Goal: Information Seeking & Learning: Learn about a topic

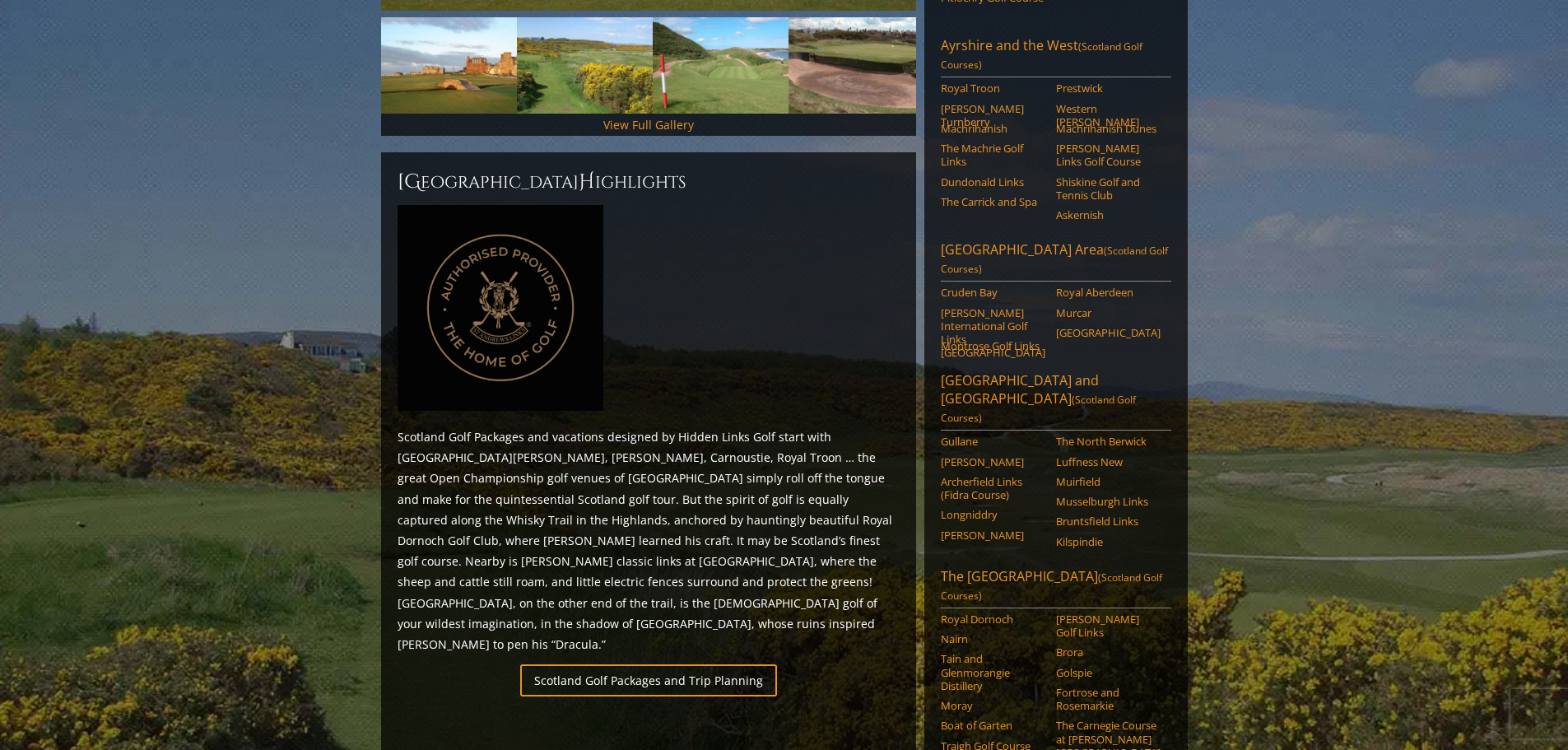
scroll to position [741, 0]
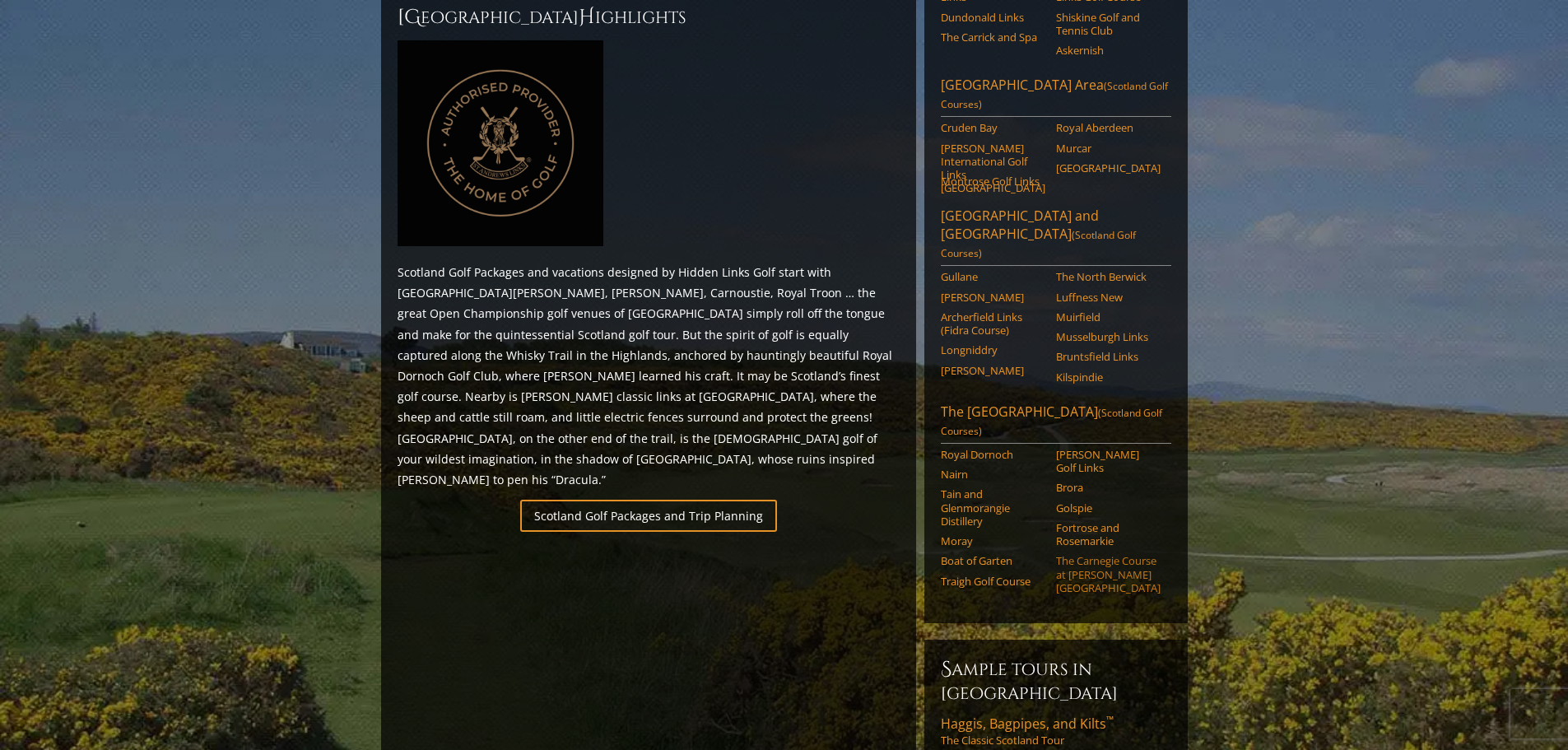
click at [1103, 554] on link "The Carnegie Course at Skibo Castle" at bounding box center [1108, 574] width 105 height 40
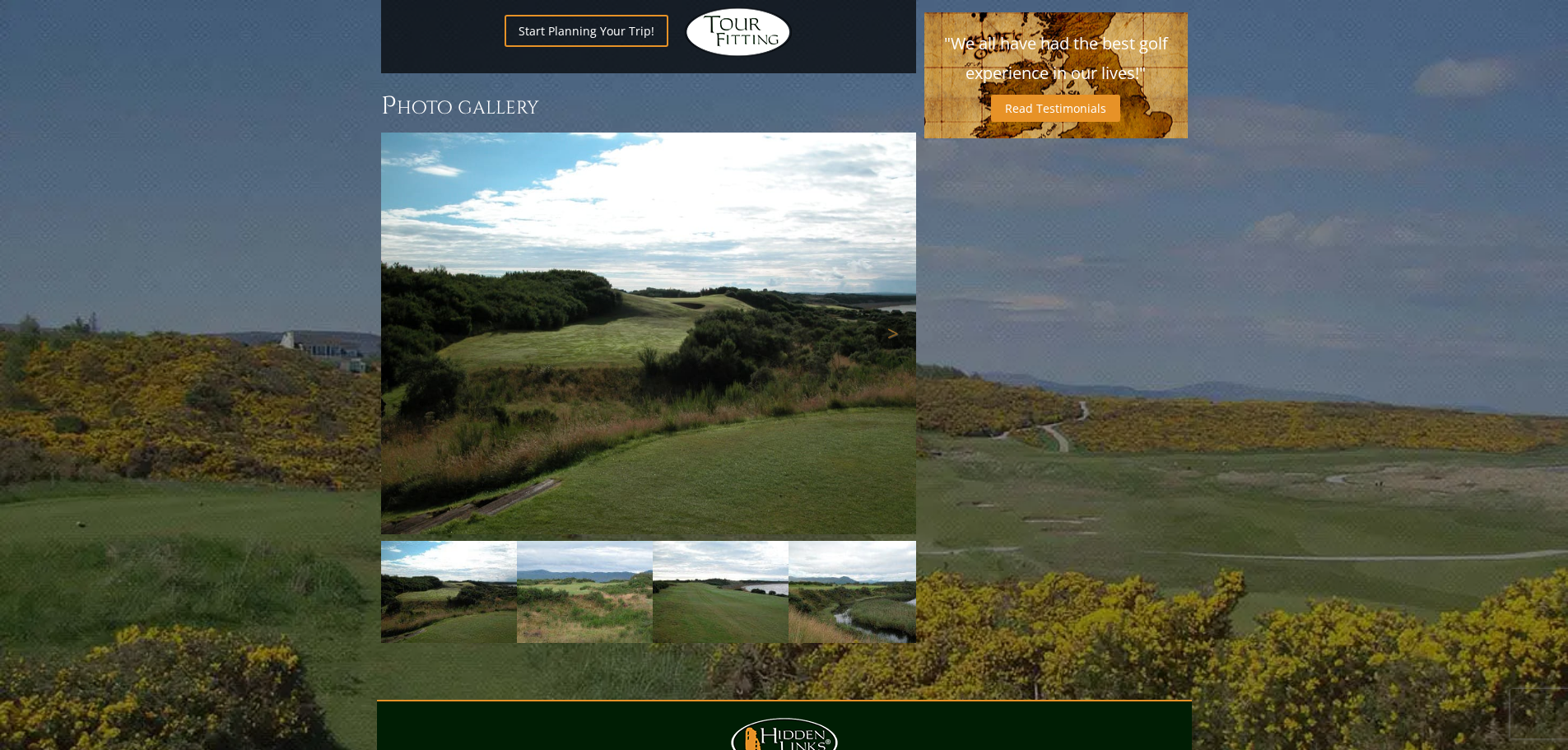
scroll to position [1523, 0]
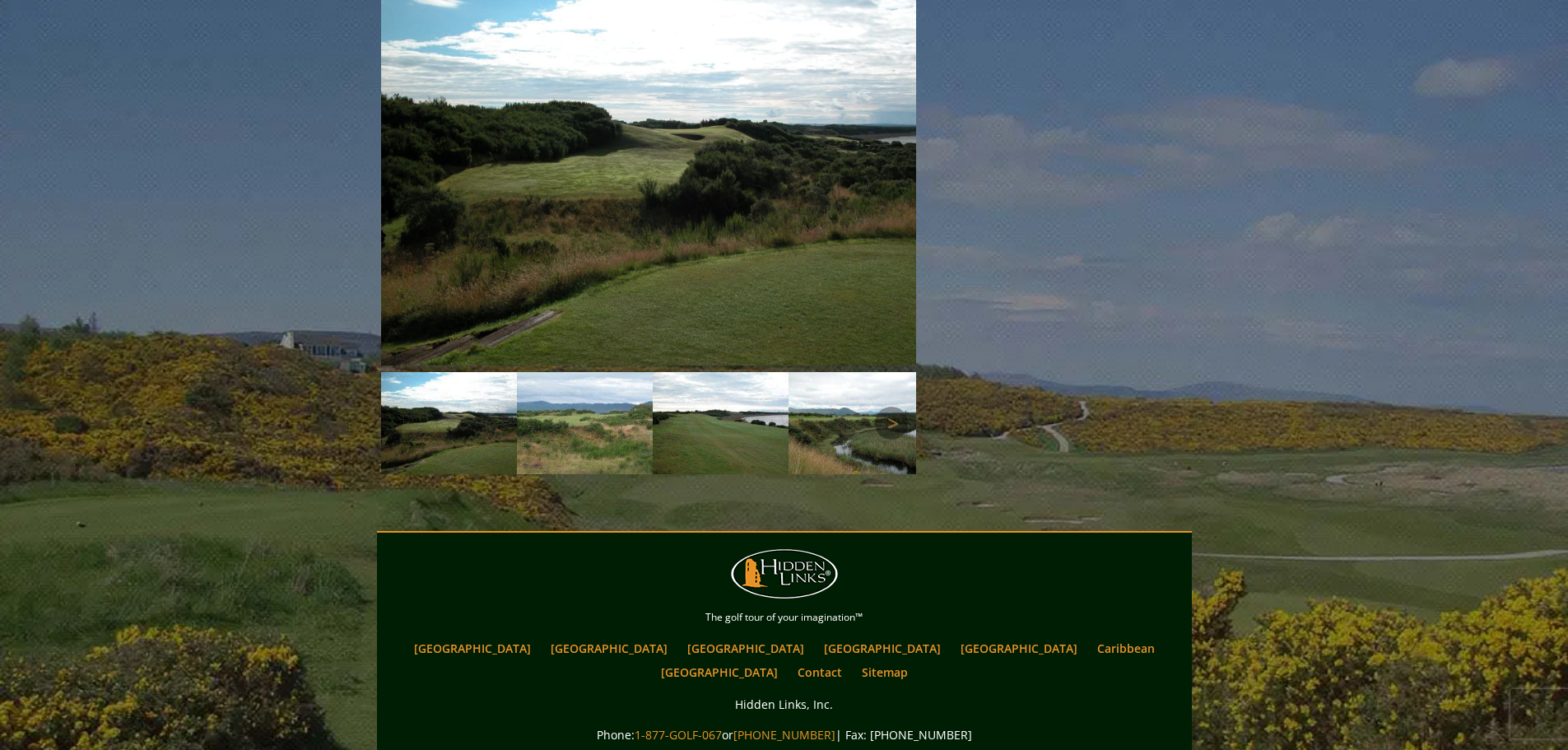
click at [605, 373] on img at bounding box center [585, 424] width 135 height 102
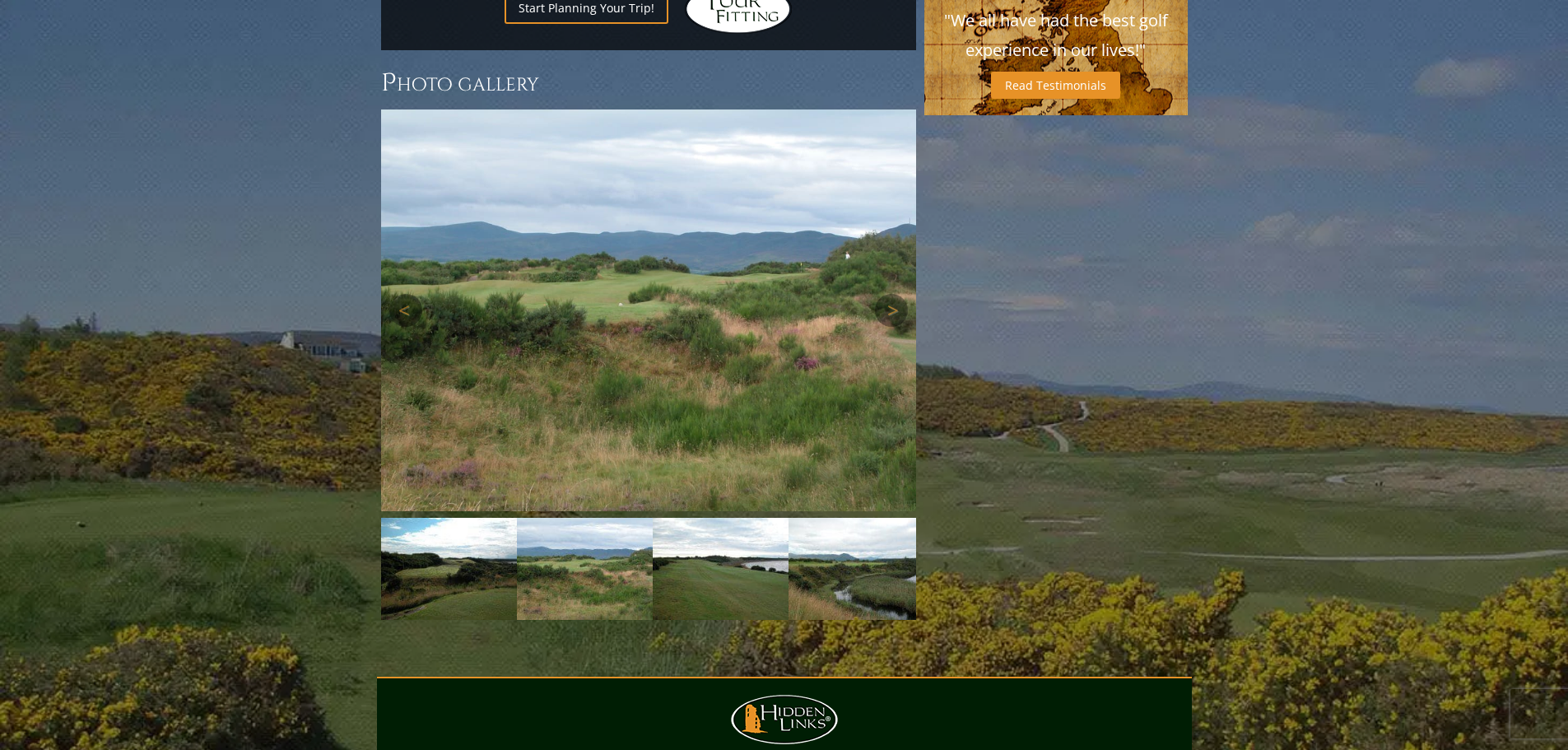
scroll to position [1194, 0]
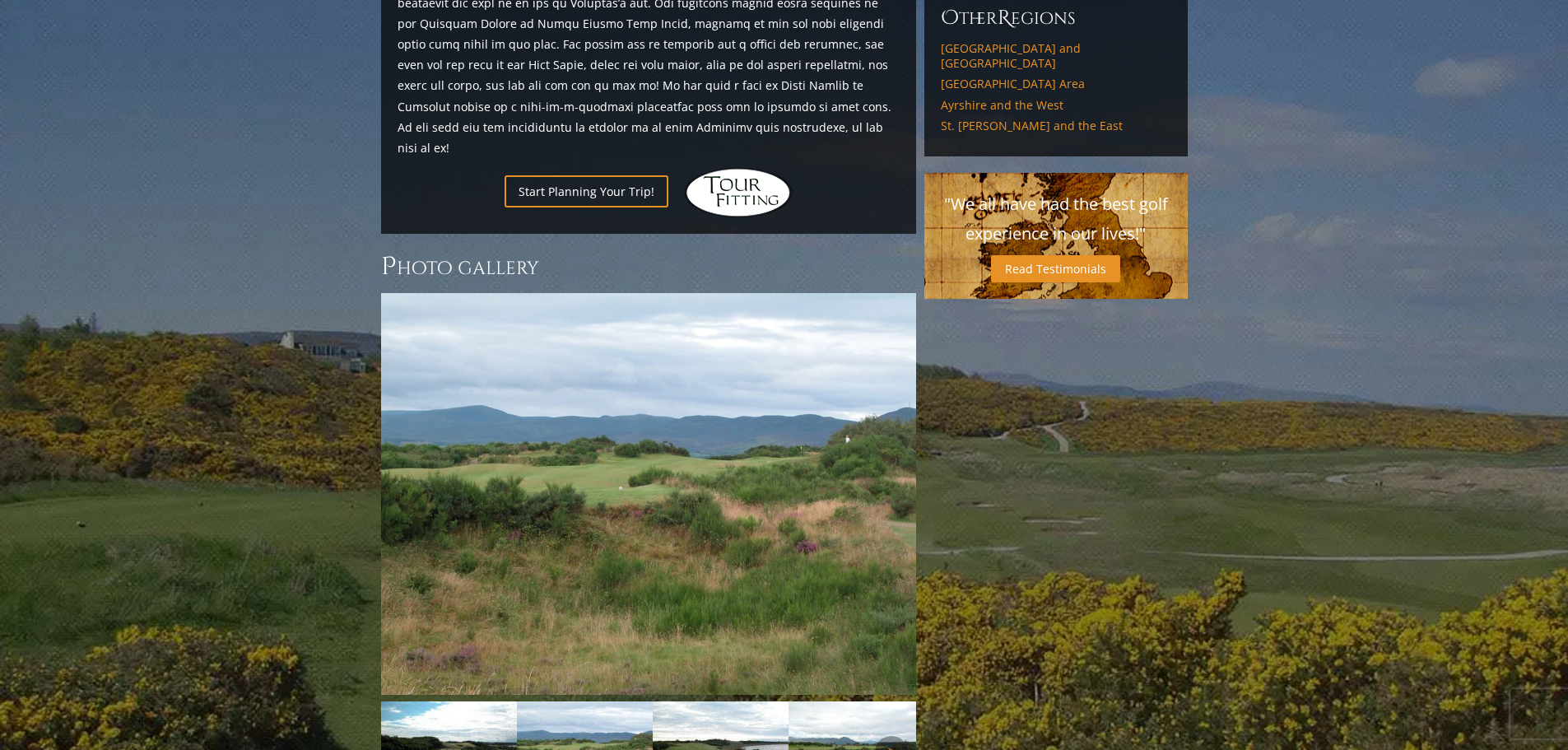
click at [863, 701] on img at bounding box center [856, 752] width 135 height 102
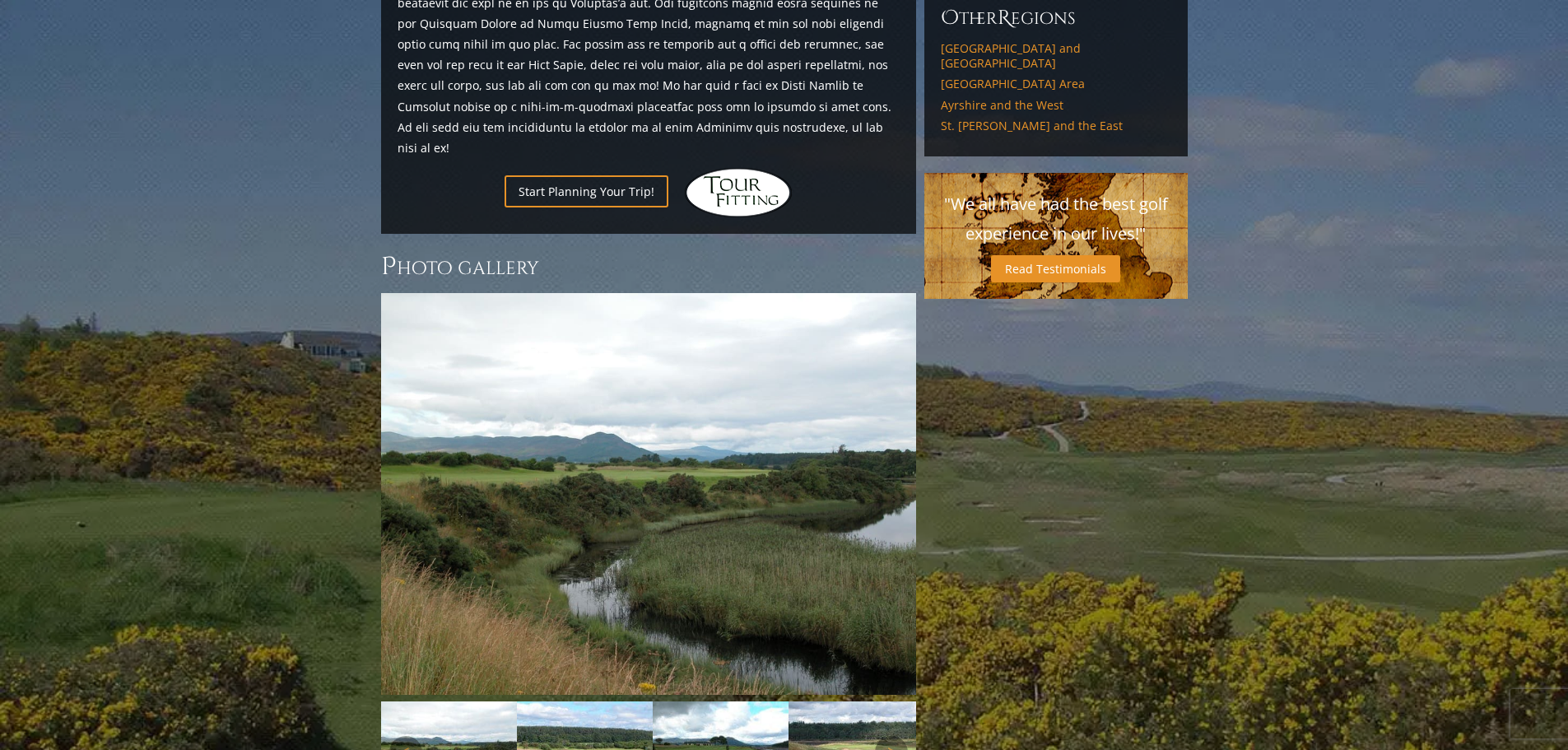
click at [444, 701] on img at bounding box center [449, 752] width 135 height 102
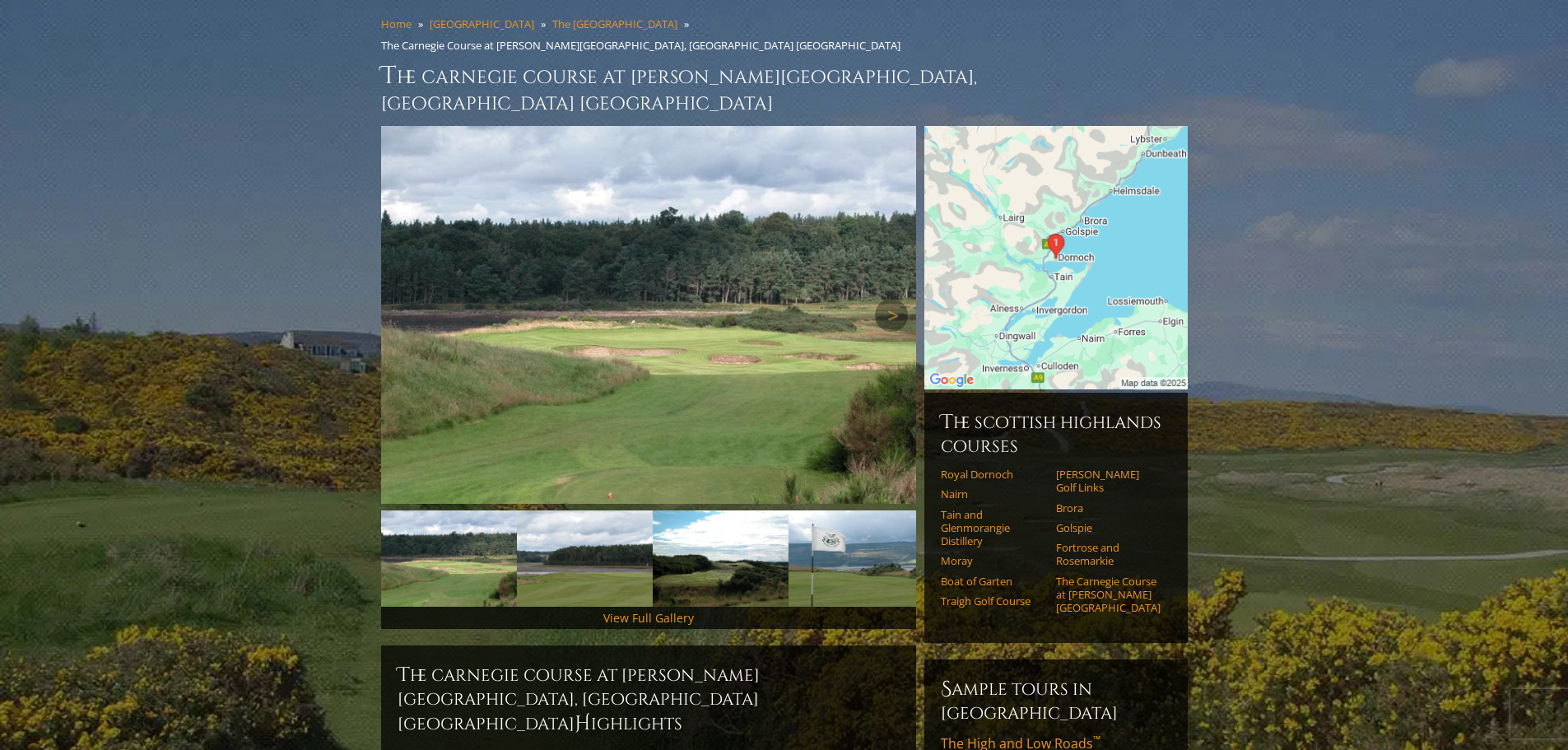
scroll to position [0, 0]
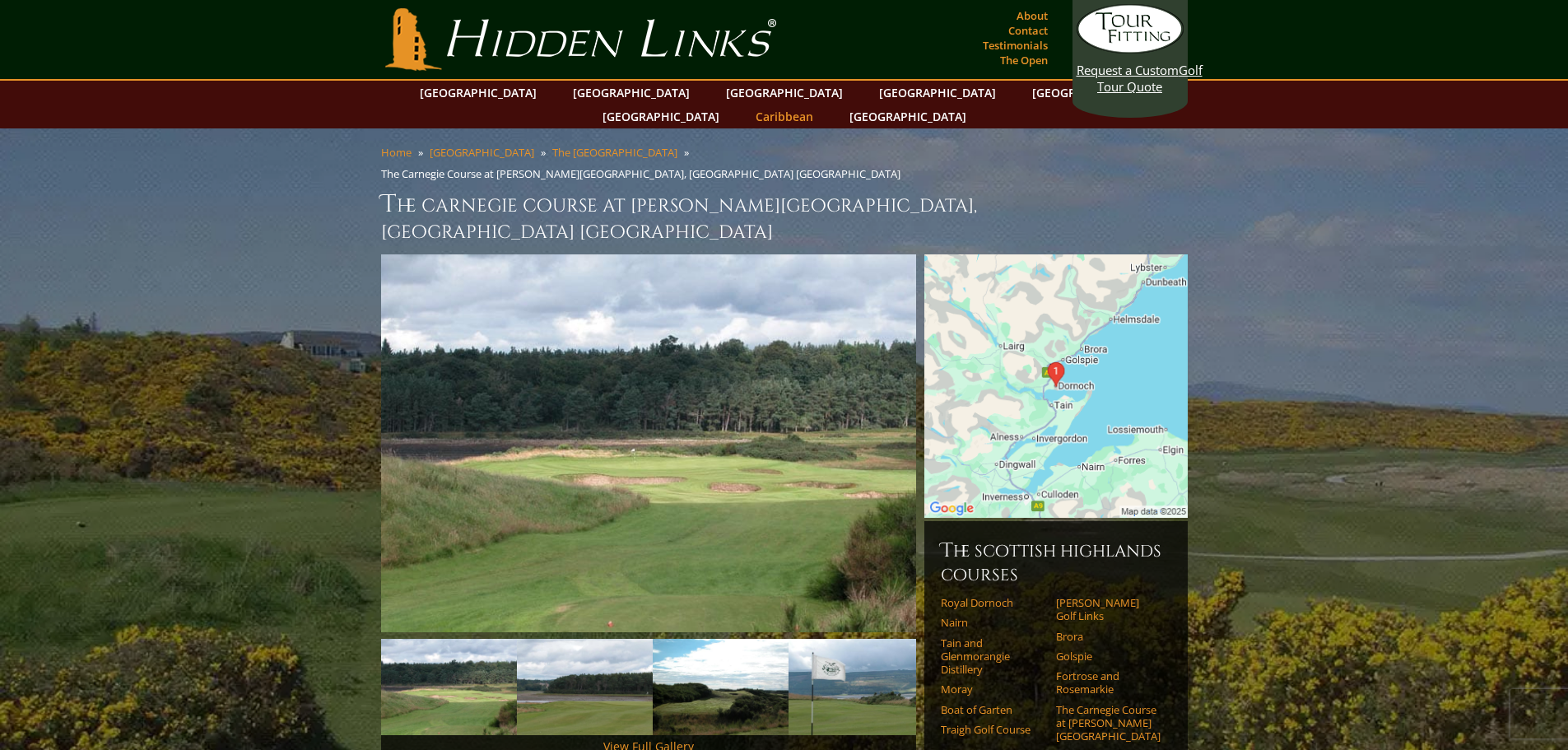
click at [822, 105] on link "Caribbean" at bounding box center [784, 116] width 74 height 24
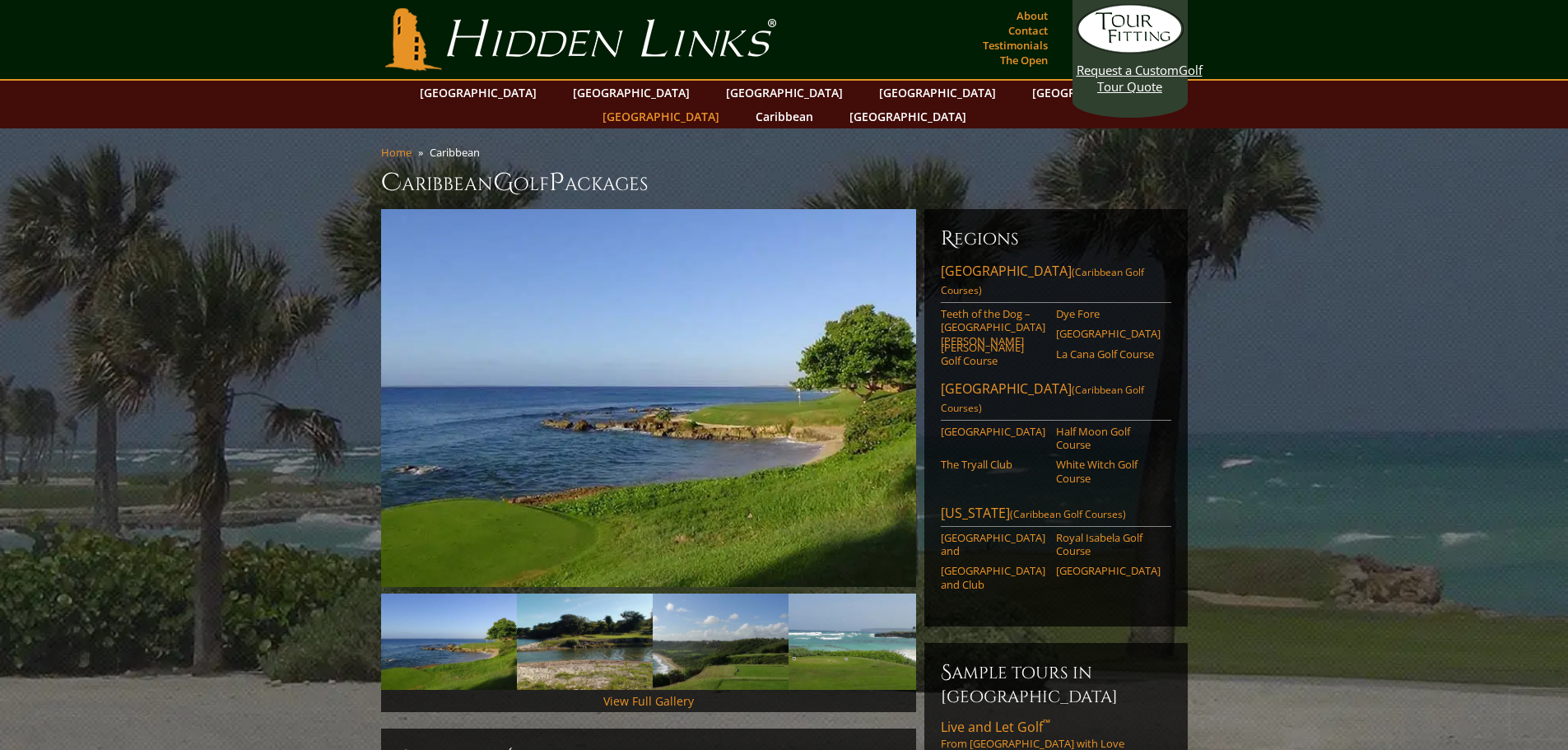
click at [727, 105] on link "[GEOGRAPHIC_DATA]" at bounding box center [661, 116] width 134 height 24
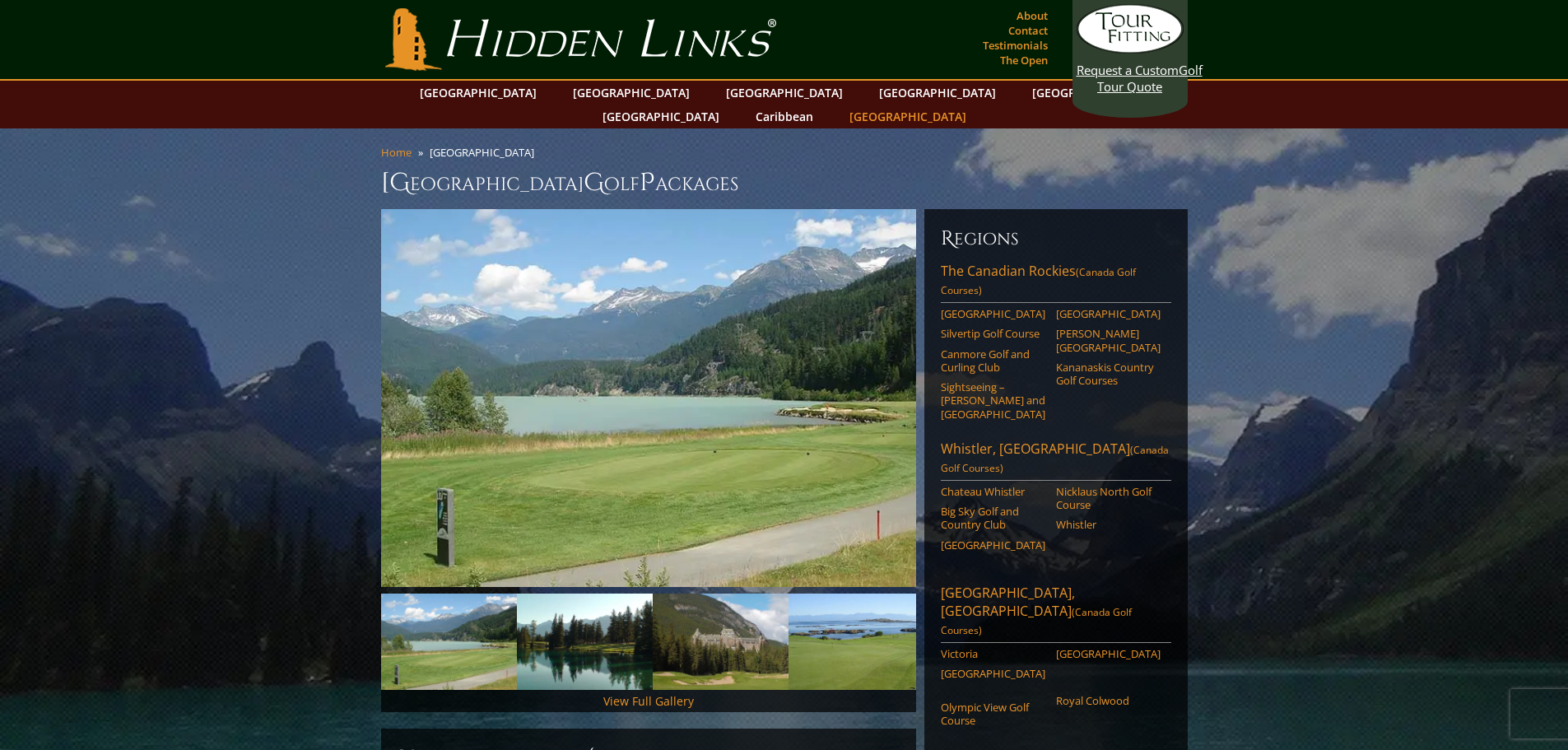
click at [974, 105] on link "[GEOGRAPHIC_DATA]" at bounding box center [908, 116] width 134 height 24
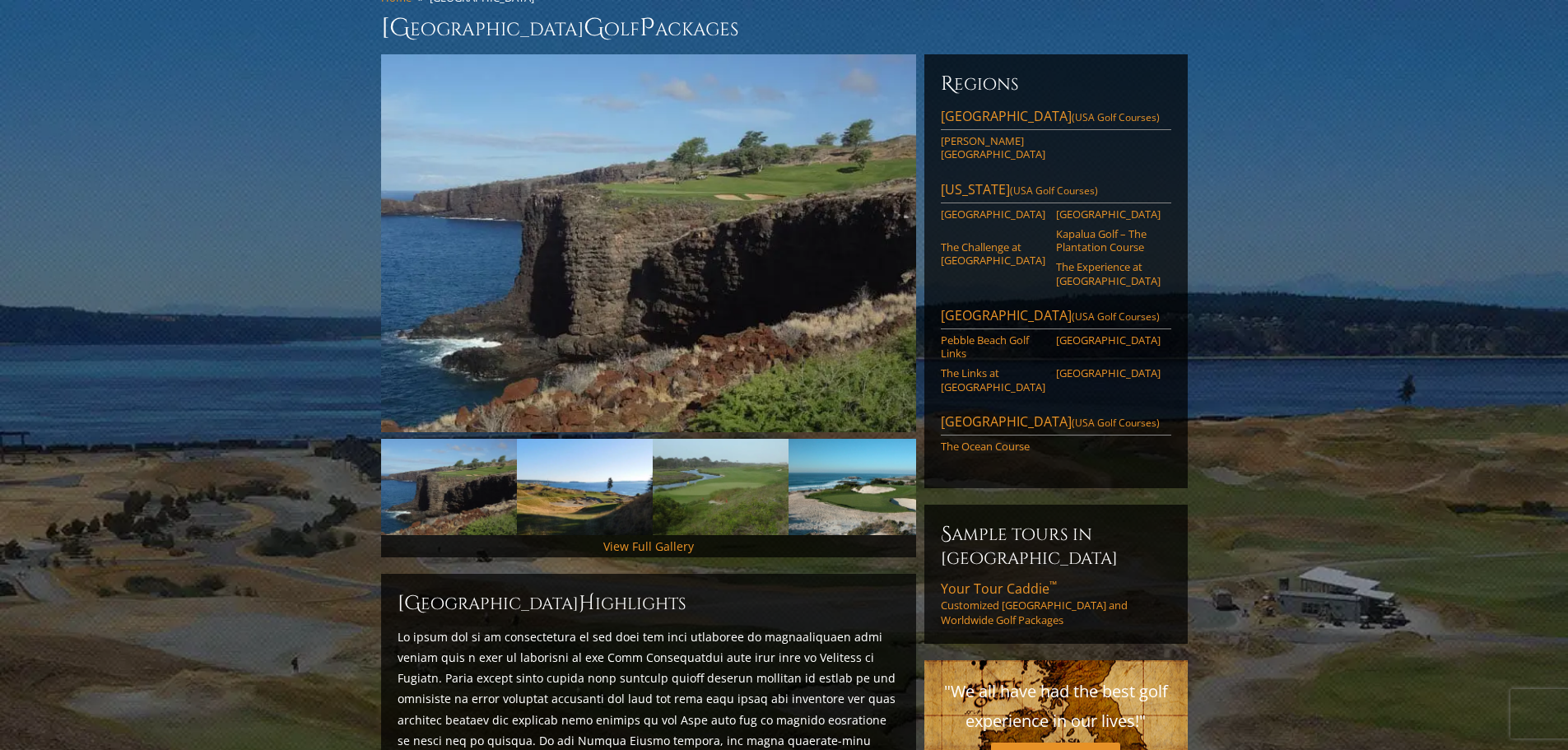
scroll to position [164, 0]
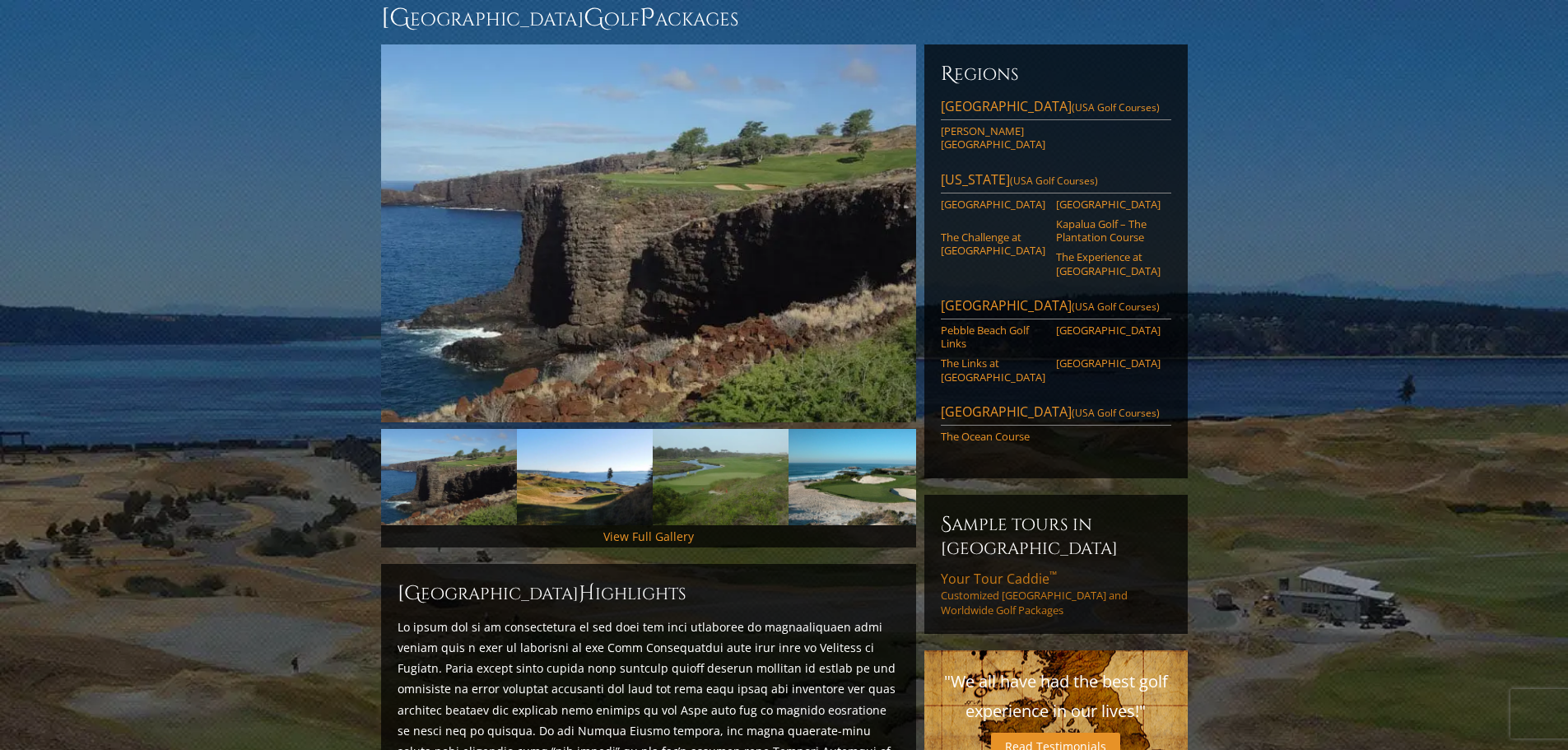
click at [1021, 570] on link "Your Tour Caddie ™ Customized [GEOGRAPHIC_DATA] and Worldwide Golf Packages" at bounding box center [1056, 594] width 230 height 48
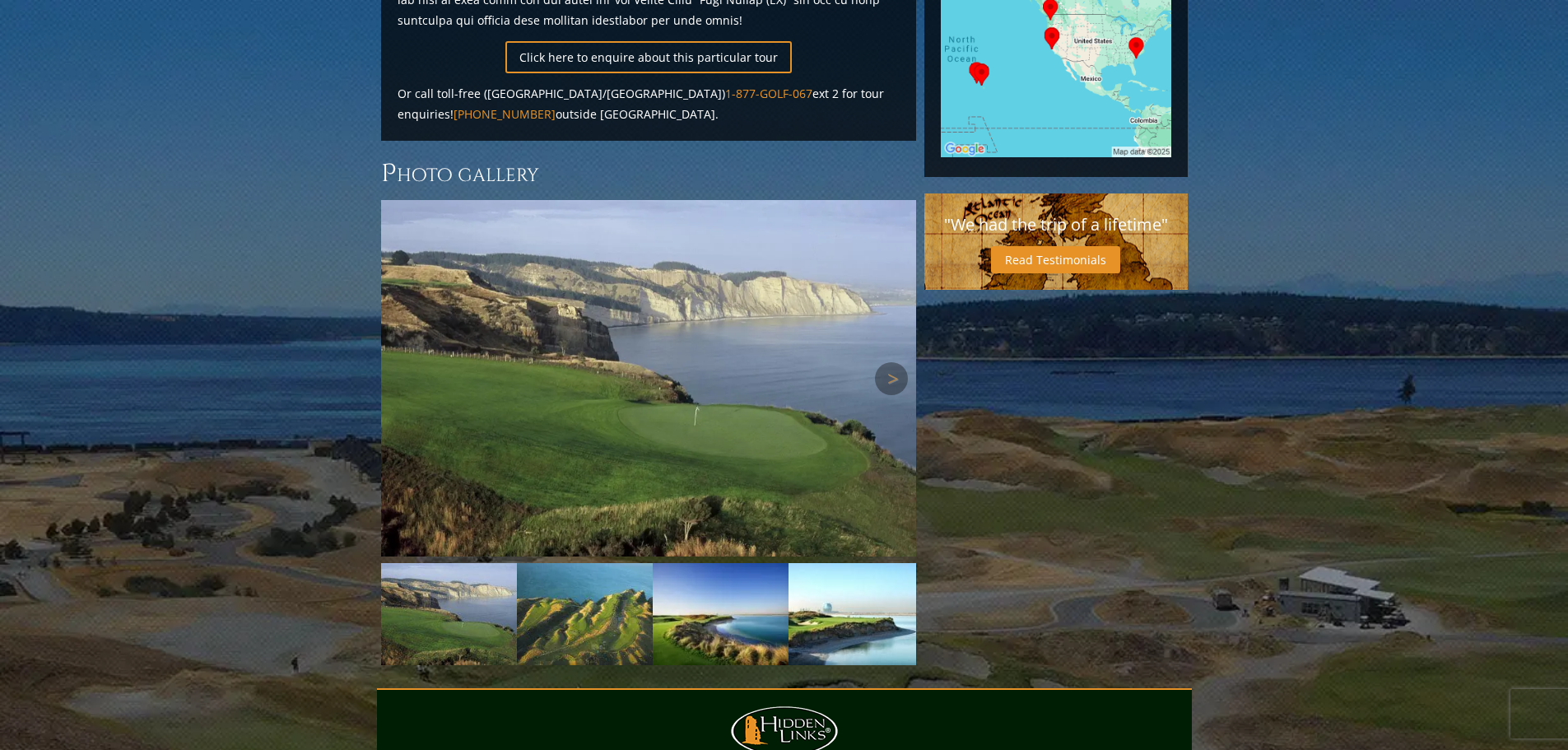
scroll to position [494, 0]
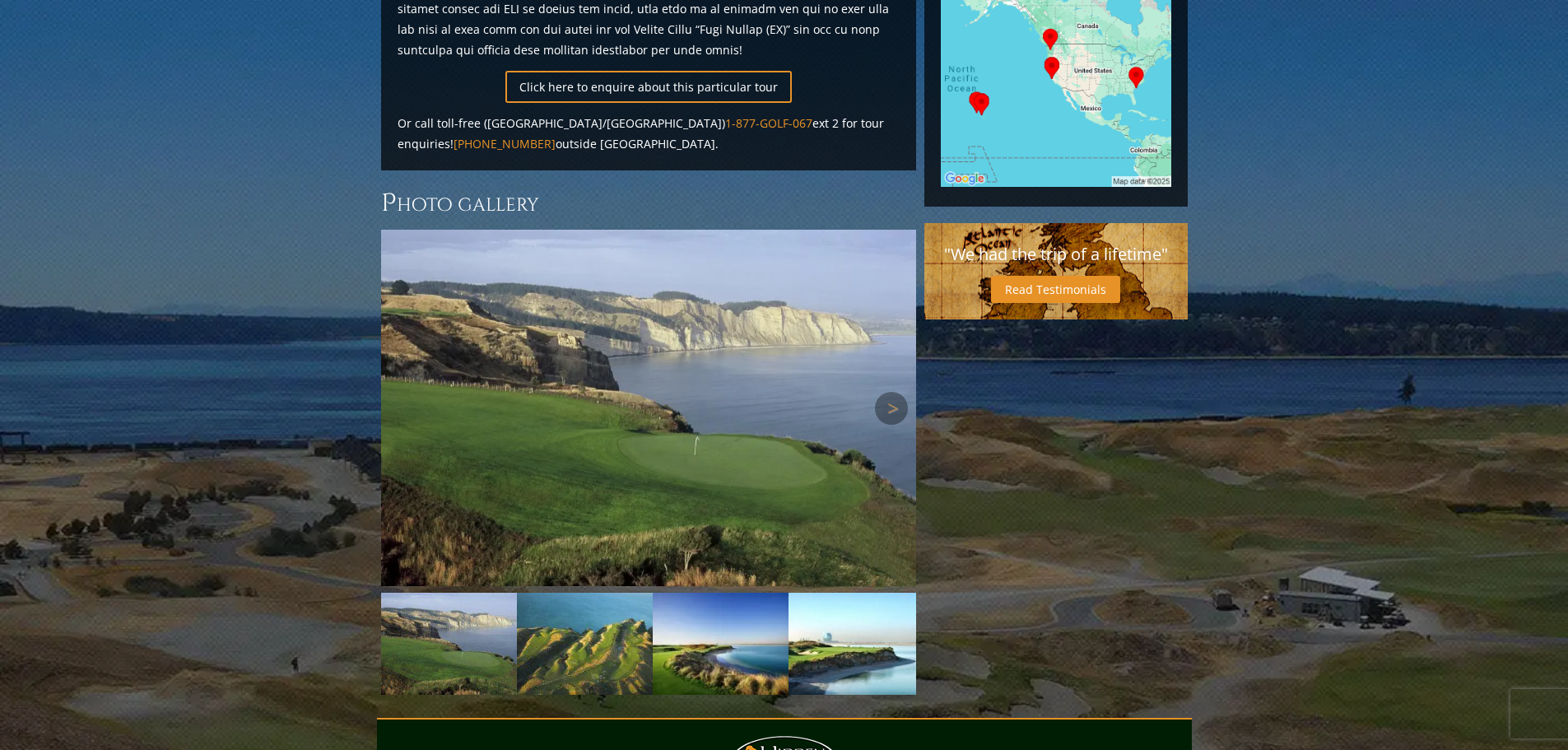
click at [680, 346] on img at bounding box center [649, 408] width 535 height 357
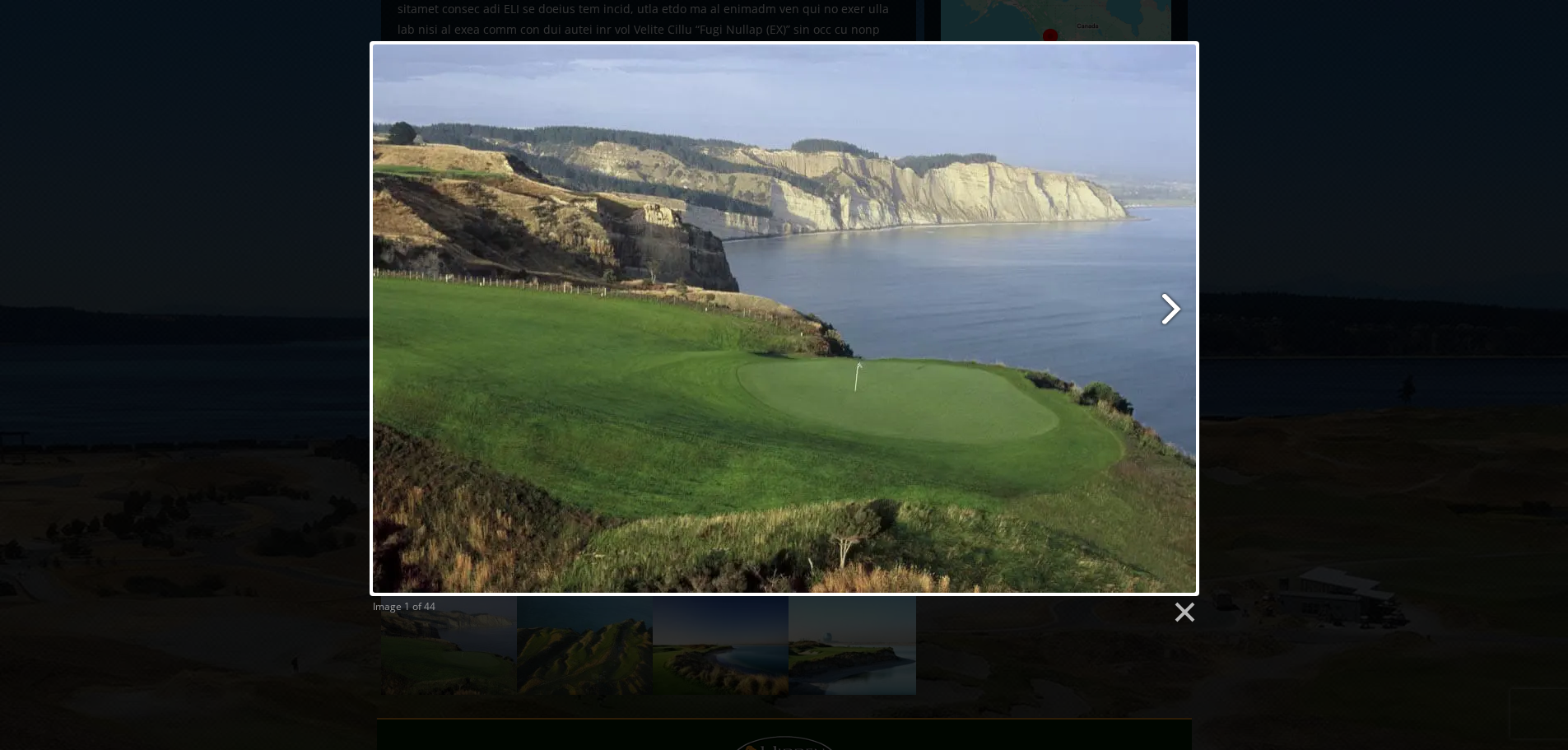
click at [1168, 311] on link at bounding box center [933, 319] width 531 height 555
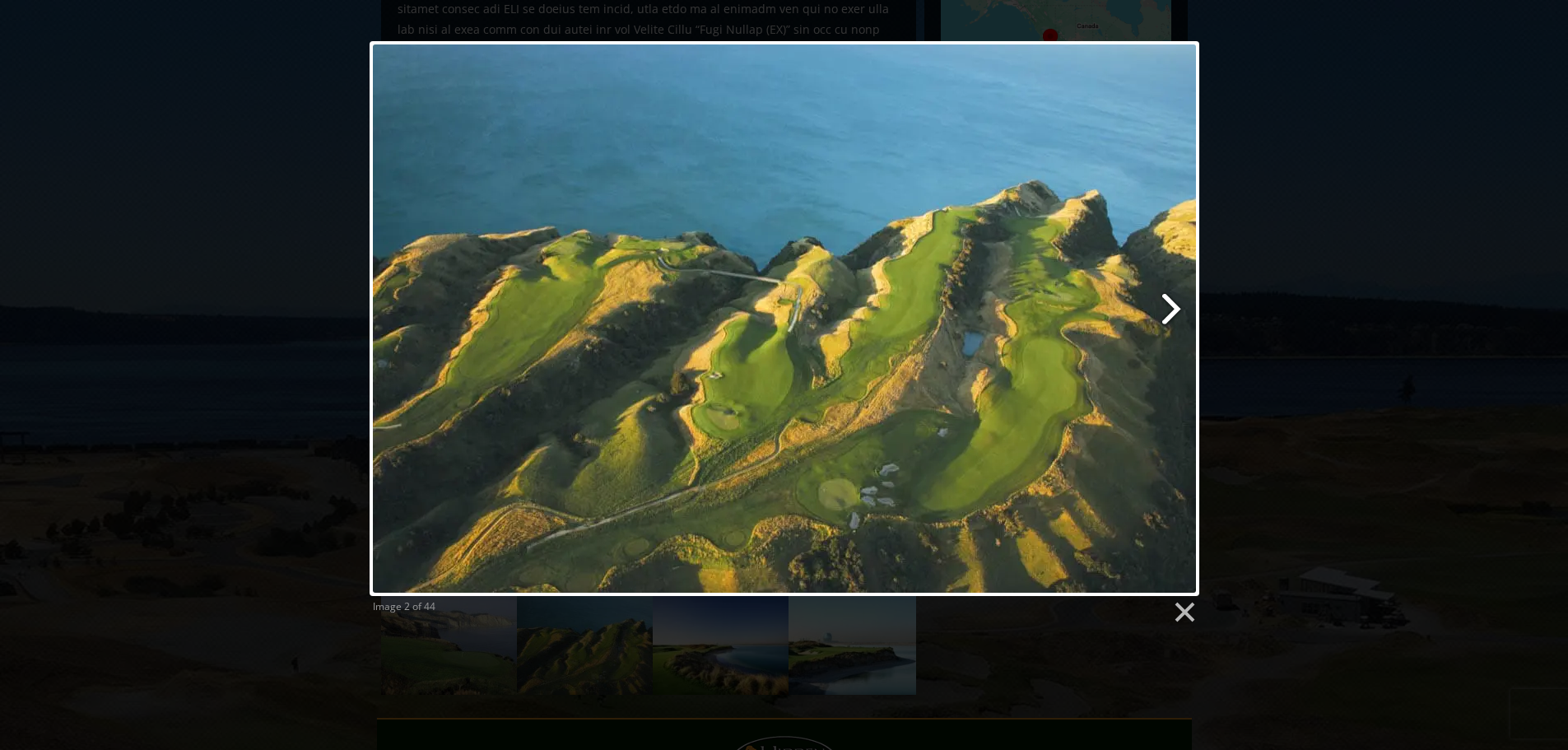
click at [1182, 302] on link at bounding box center [933, 319] width 531 height 555
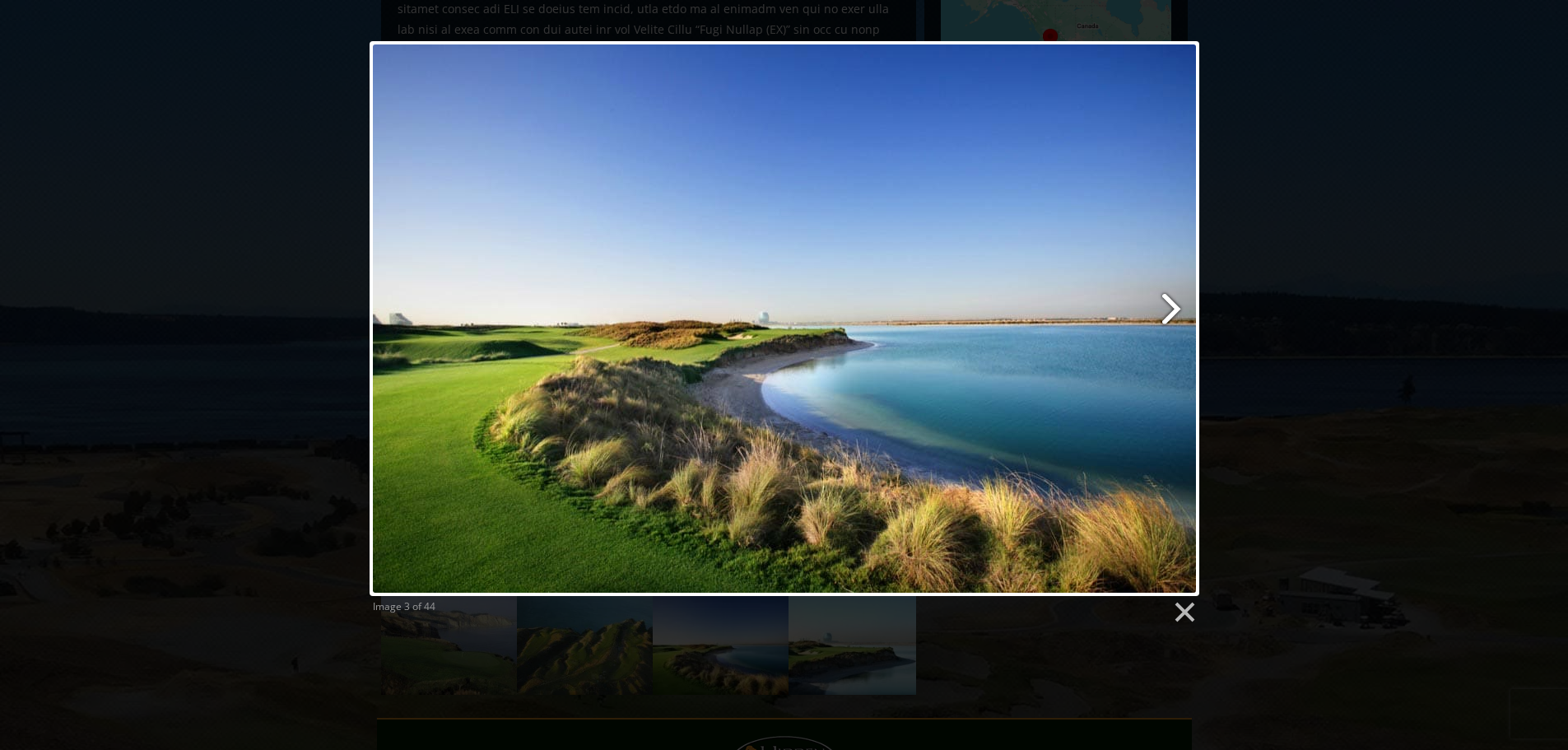
click at [1182, 302] on link at bounding box center [933, 319] width 531 height 555
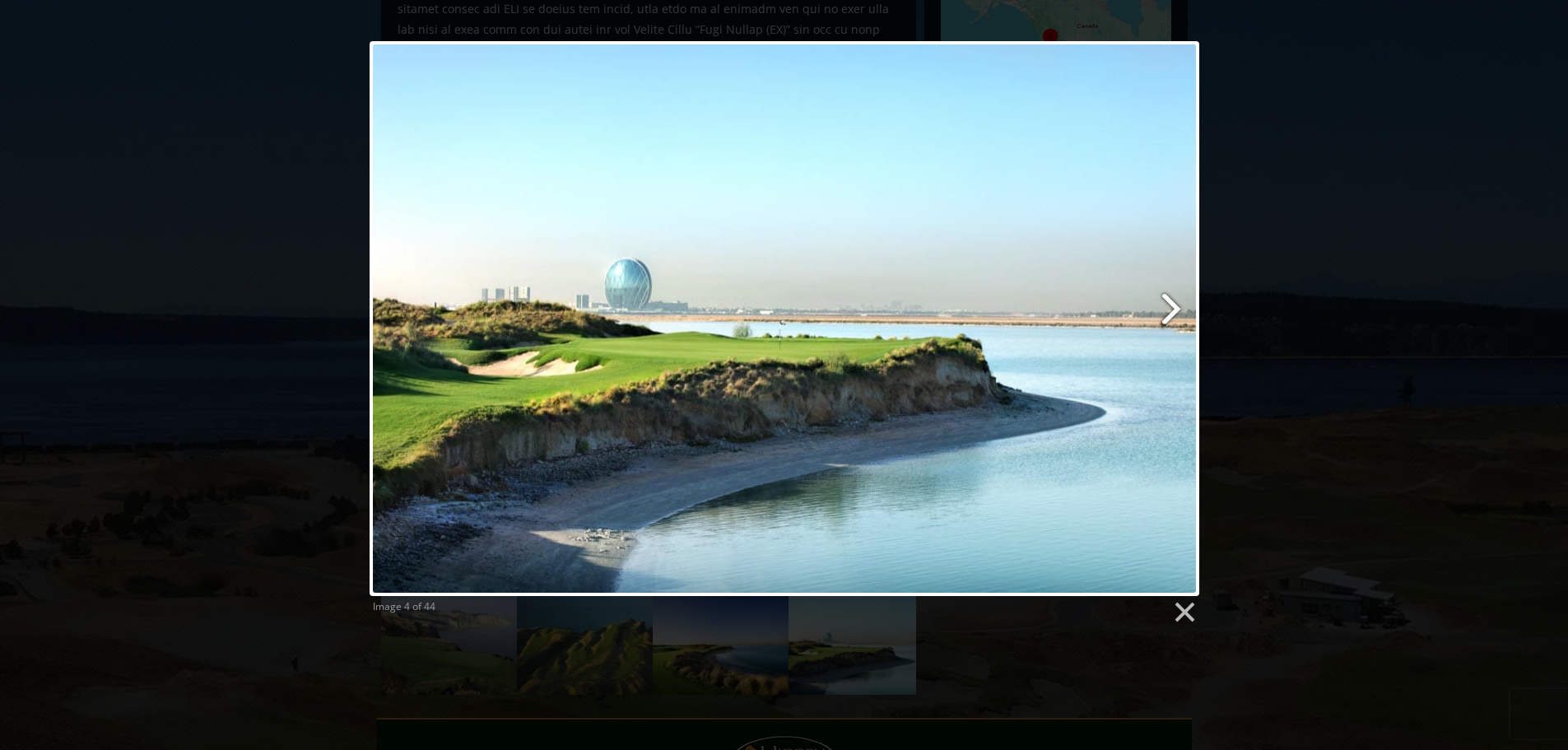
click at [1180, 302] on link at bounding box center [933, 319] width 531 height 555
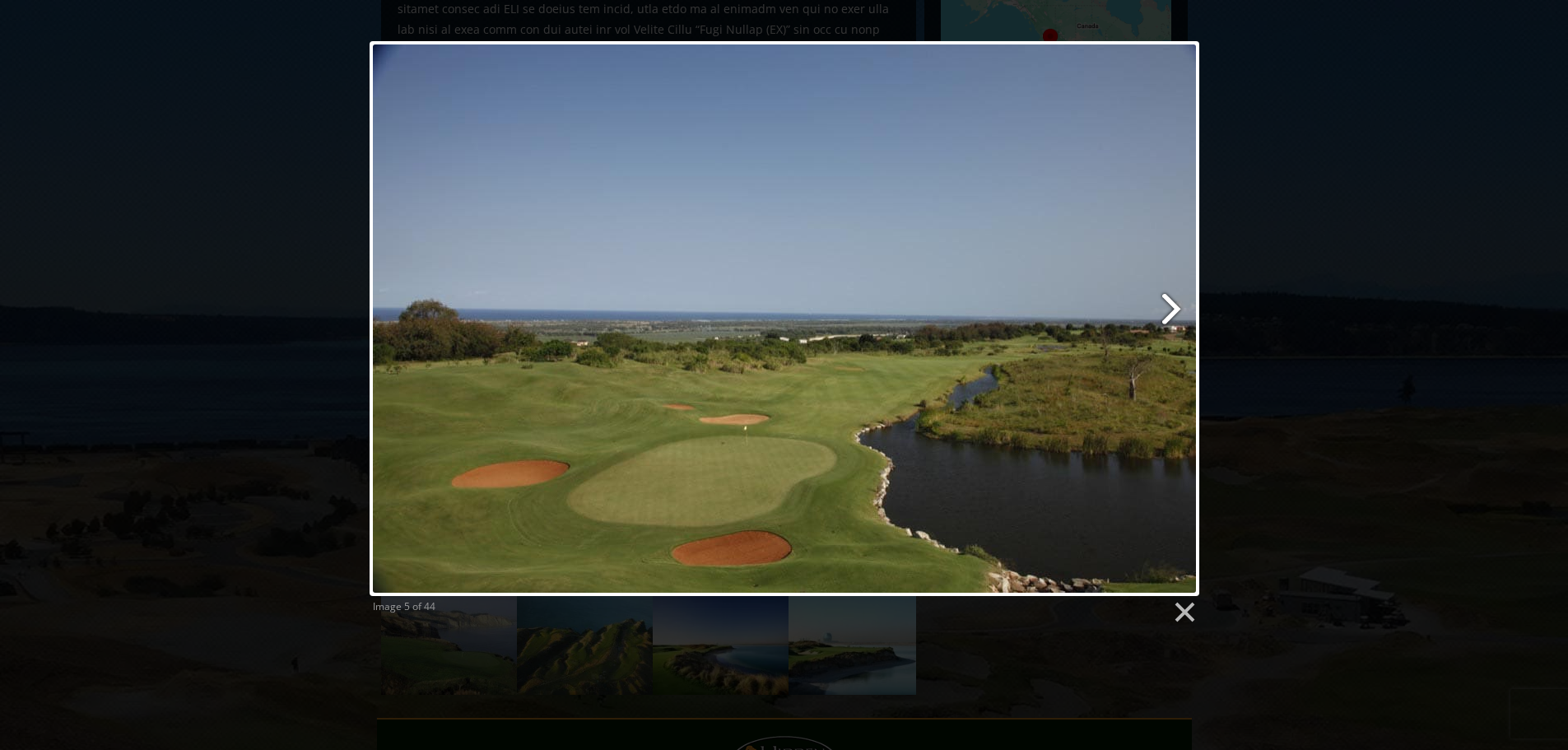
click at [1180, 302] on link at bounding box center [933, 319] width 531 height 555
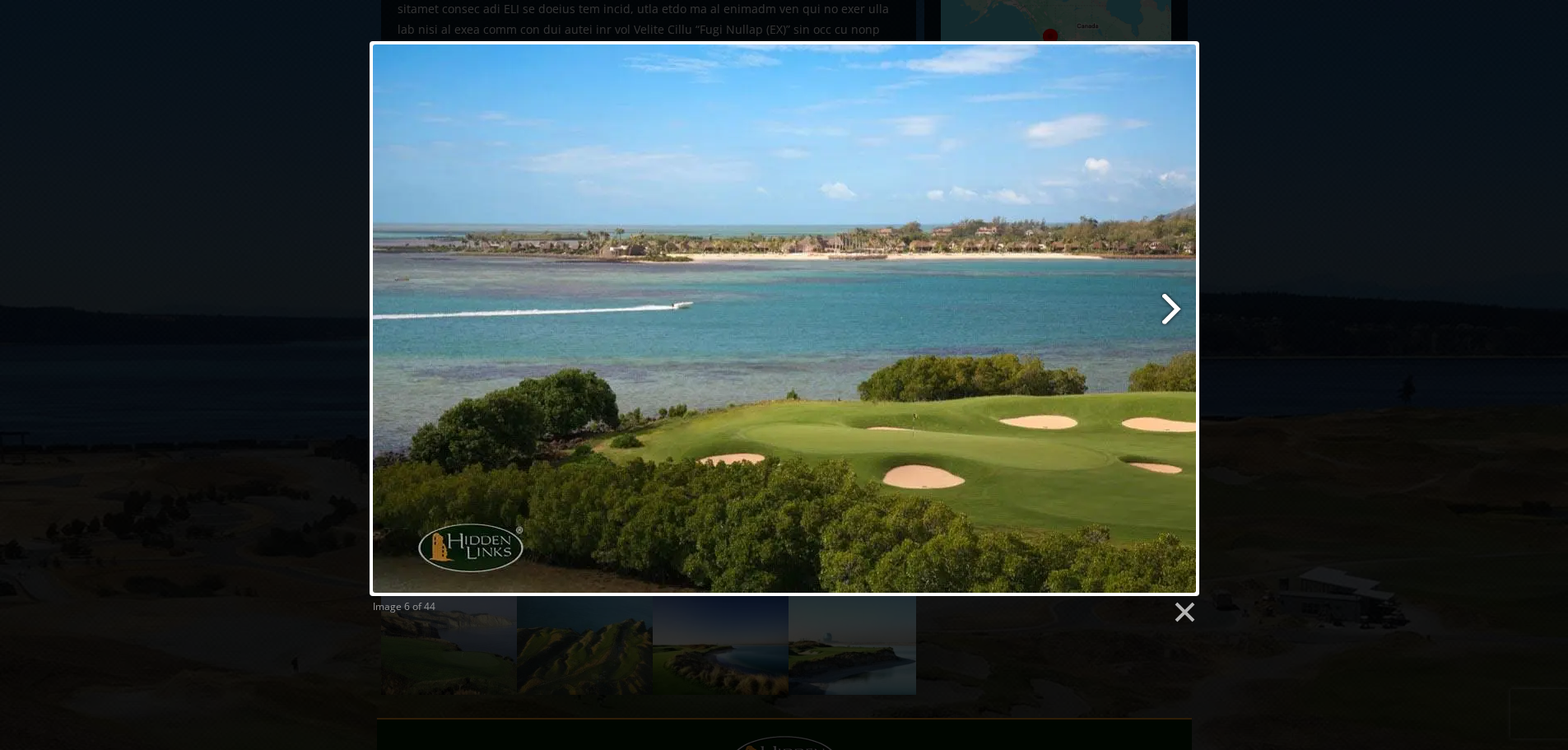
click at [1178, 302] on link at bounding box center [933, 319] width 531 height 555
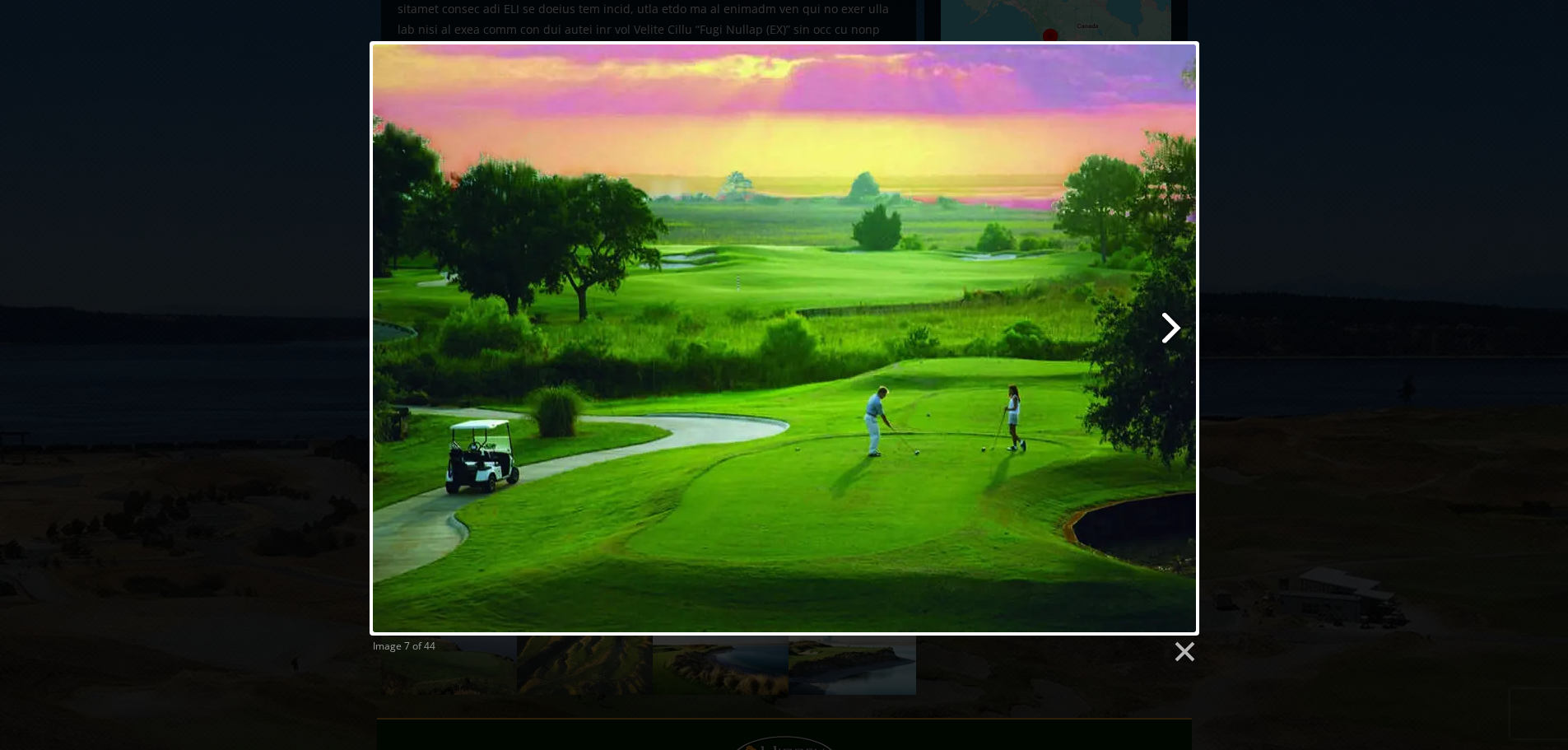
click at [1178, 302] on link at bounding box center [933, 339] width 531 height 595
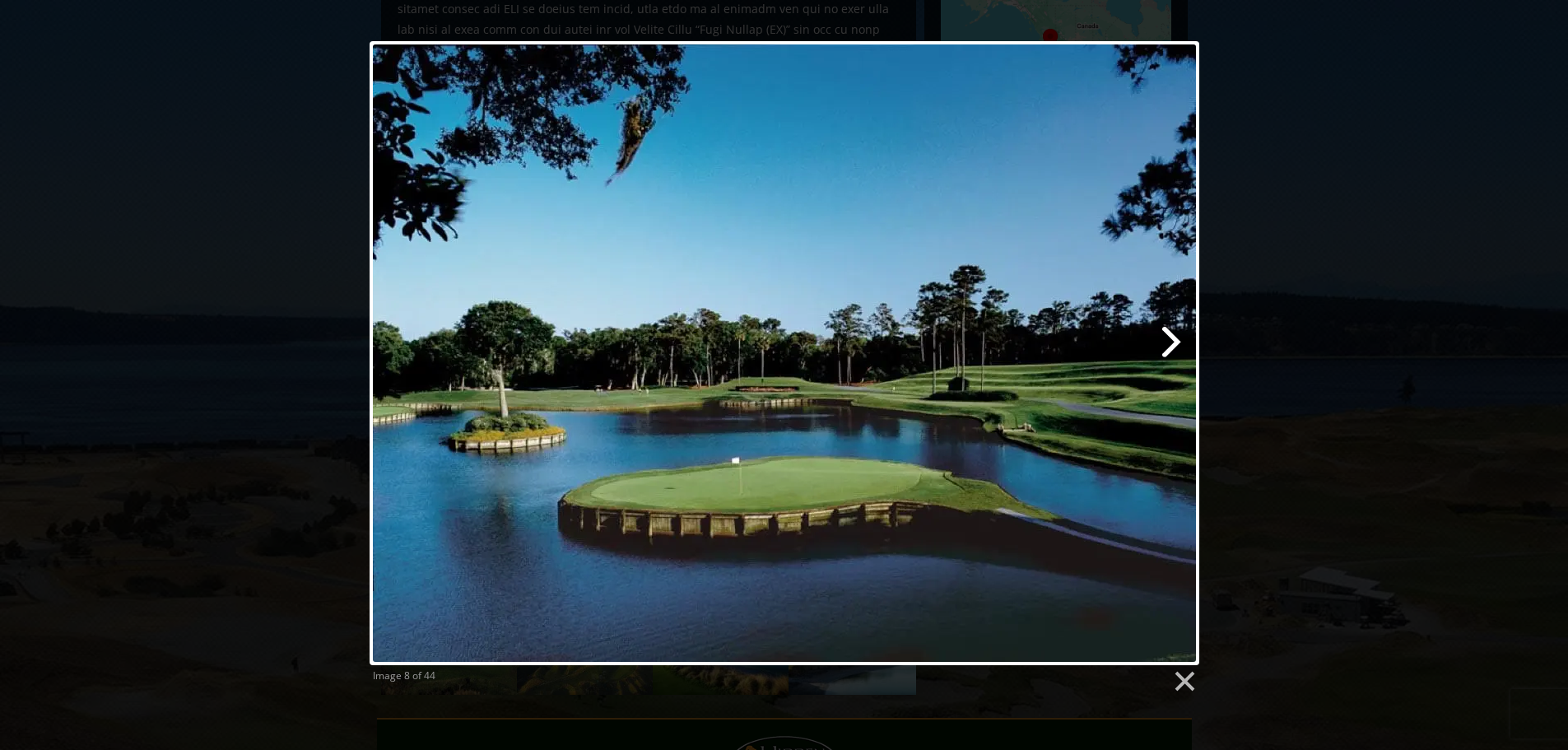
click at [1168, 340] on link at bounding box center [933, 354] width 531 height 624
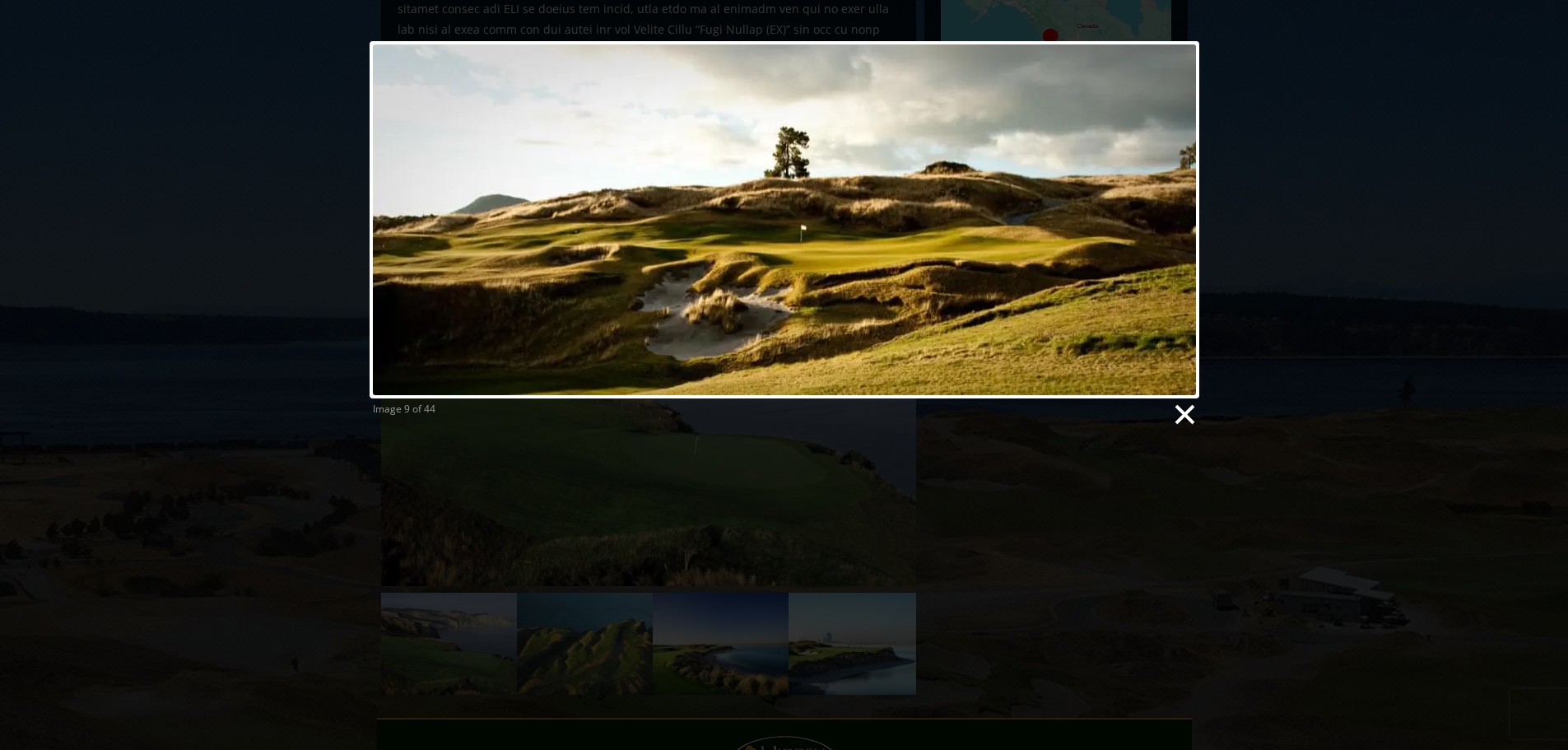
click at [1191, 414] on link at bounding box center [1184, 415] width 25 height 25
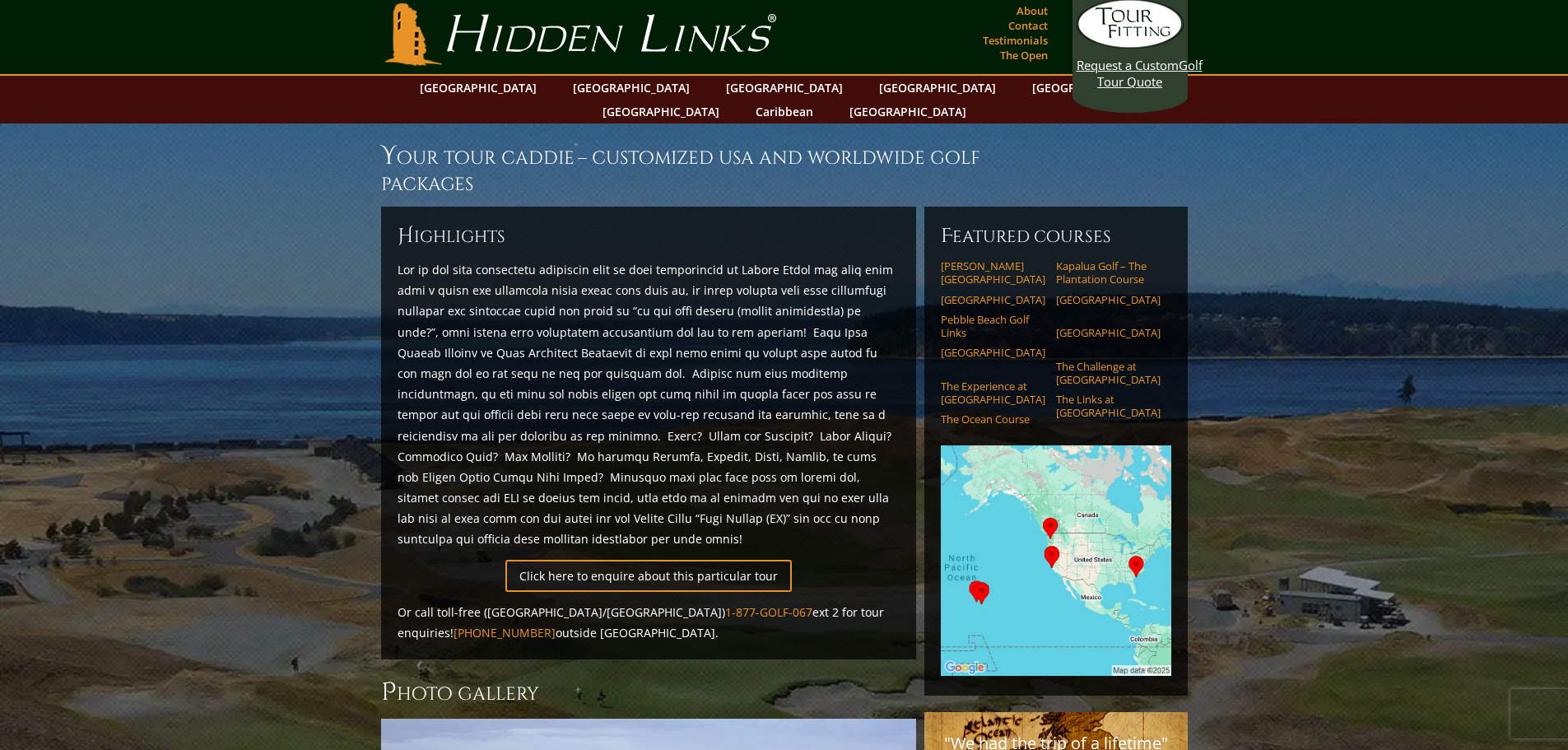
scroll to position [0, 0]
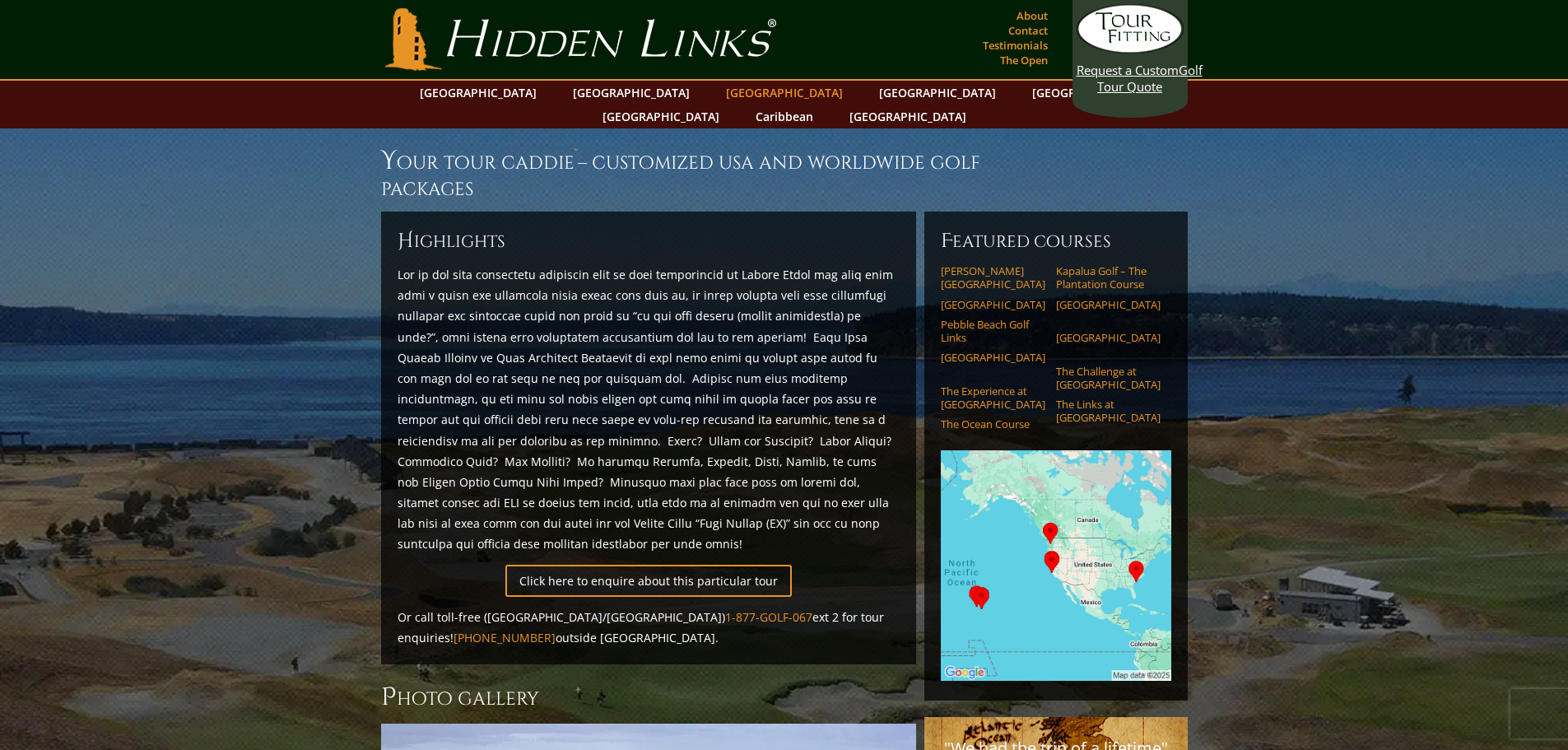
click at [718, 92] on link "[GEOGRAPHIC_DATA]" at bounding box center [784, 93] width 134 height 24
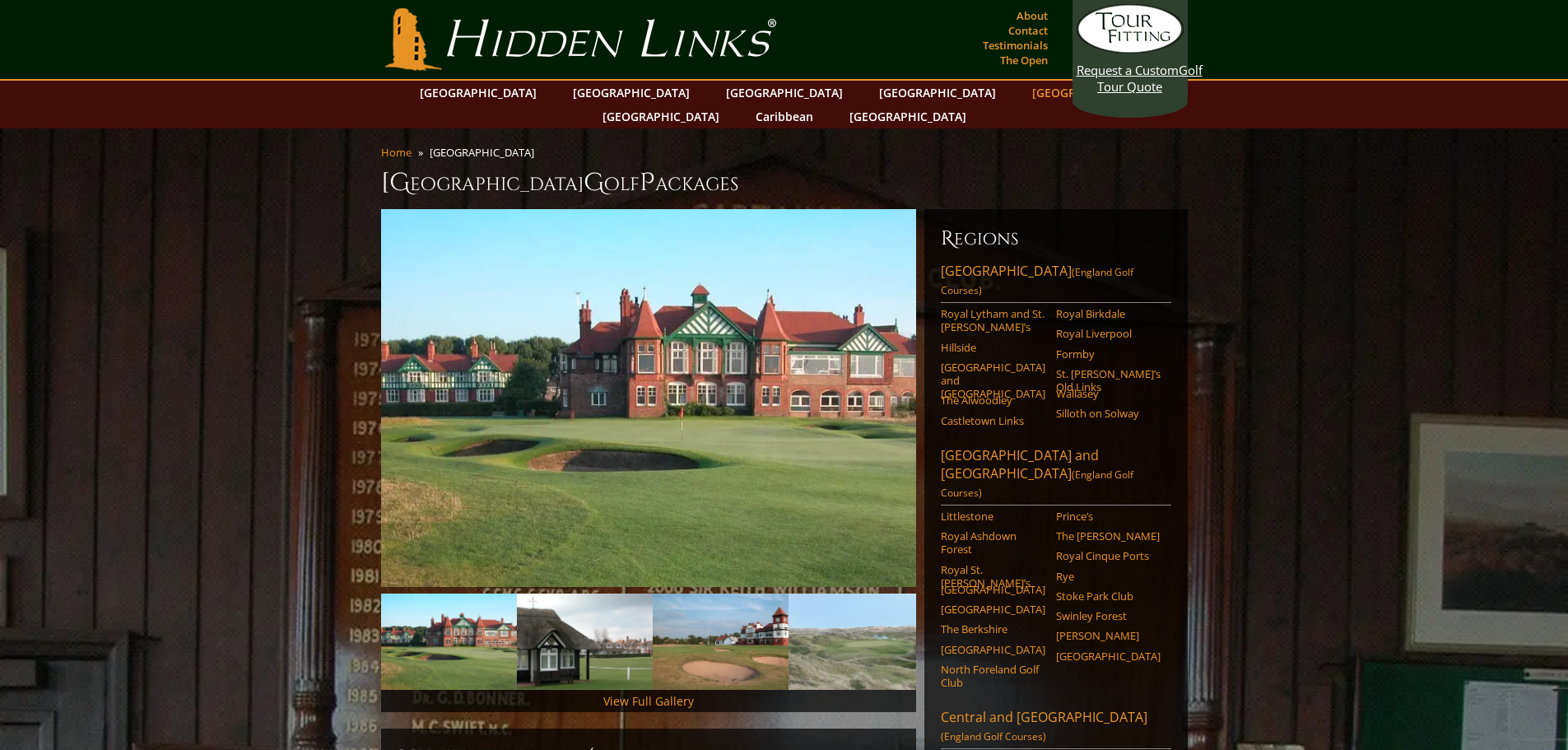
click at [1024, 93] on link "[GEOGRAPHIC_DATA]" at bounding box center [1091, 93] width 134 height 24
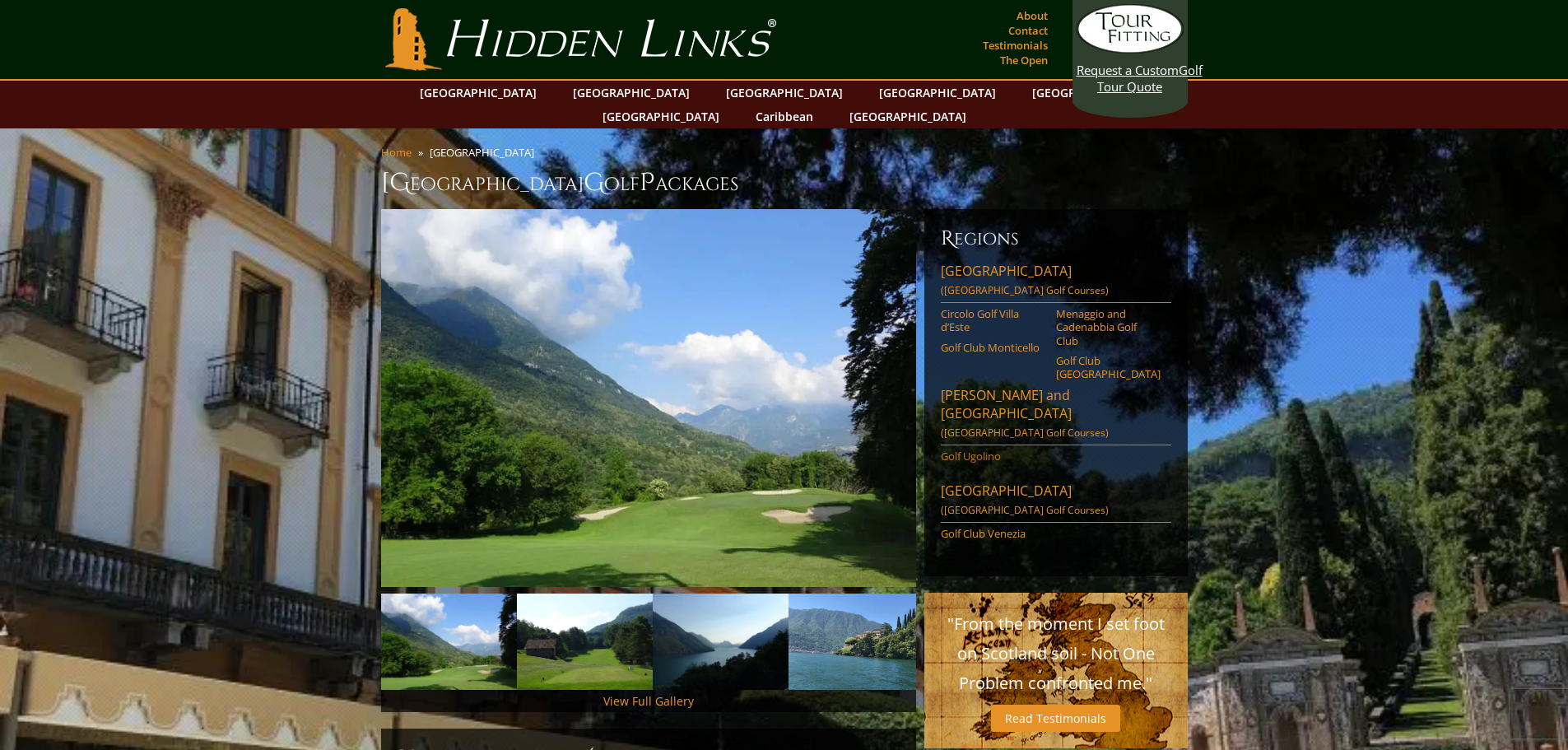
click at [979, 449] on link "Golf Ugolino" at bounding box center [993, 456] width 105 height 13
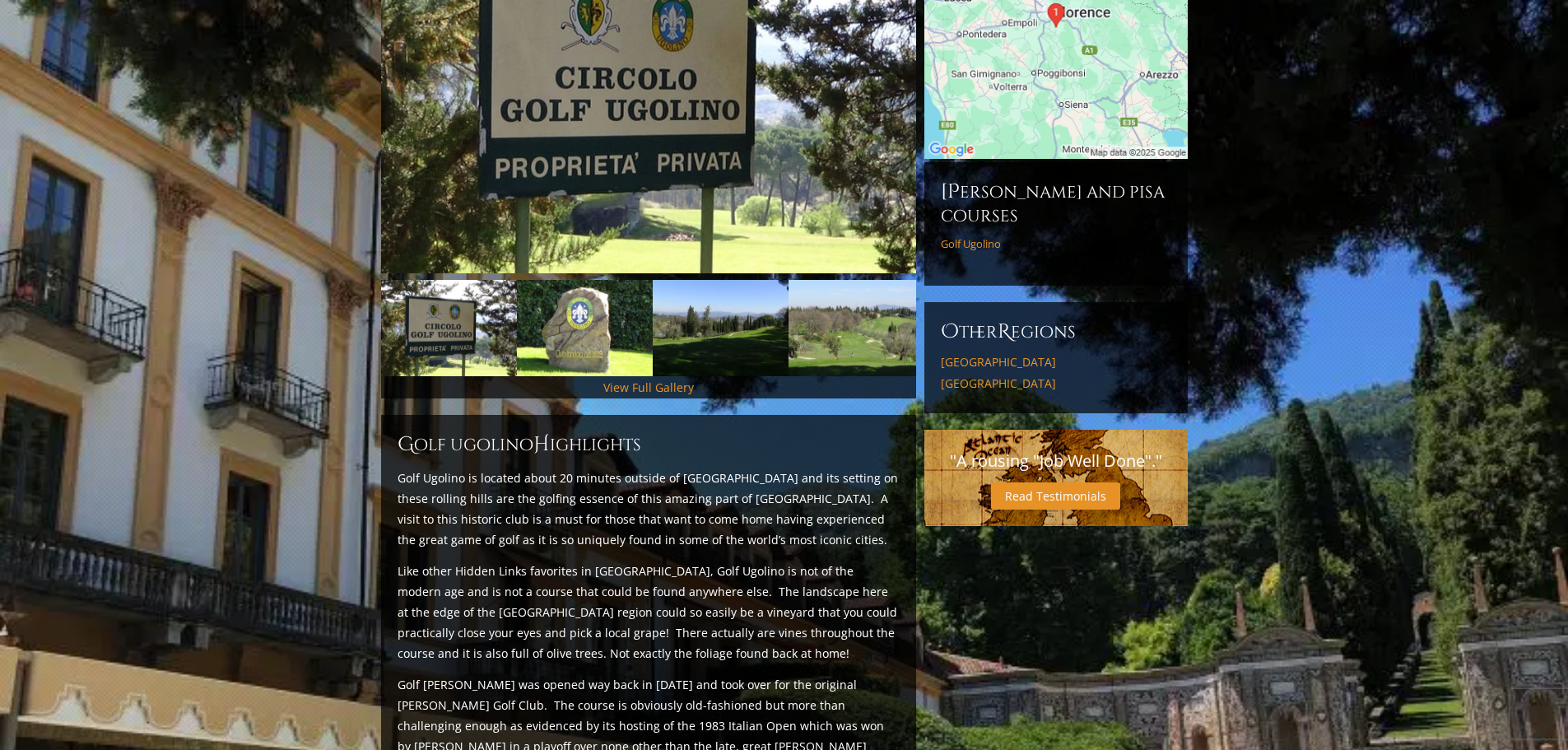
scroll to position [330, 0]
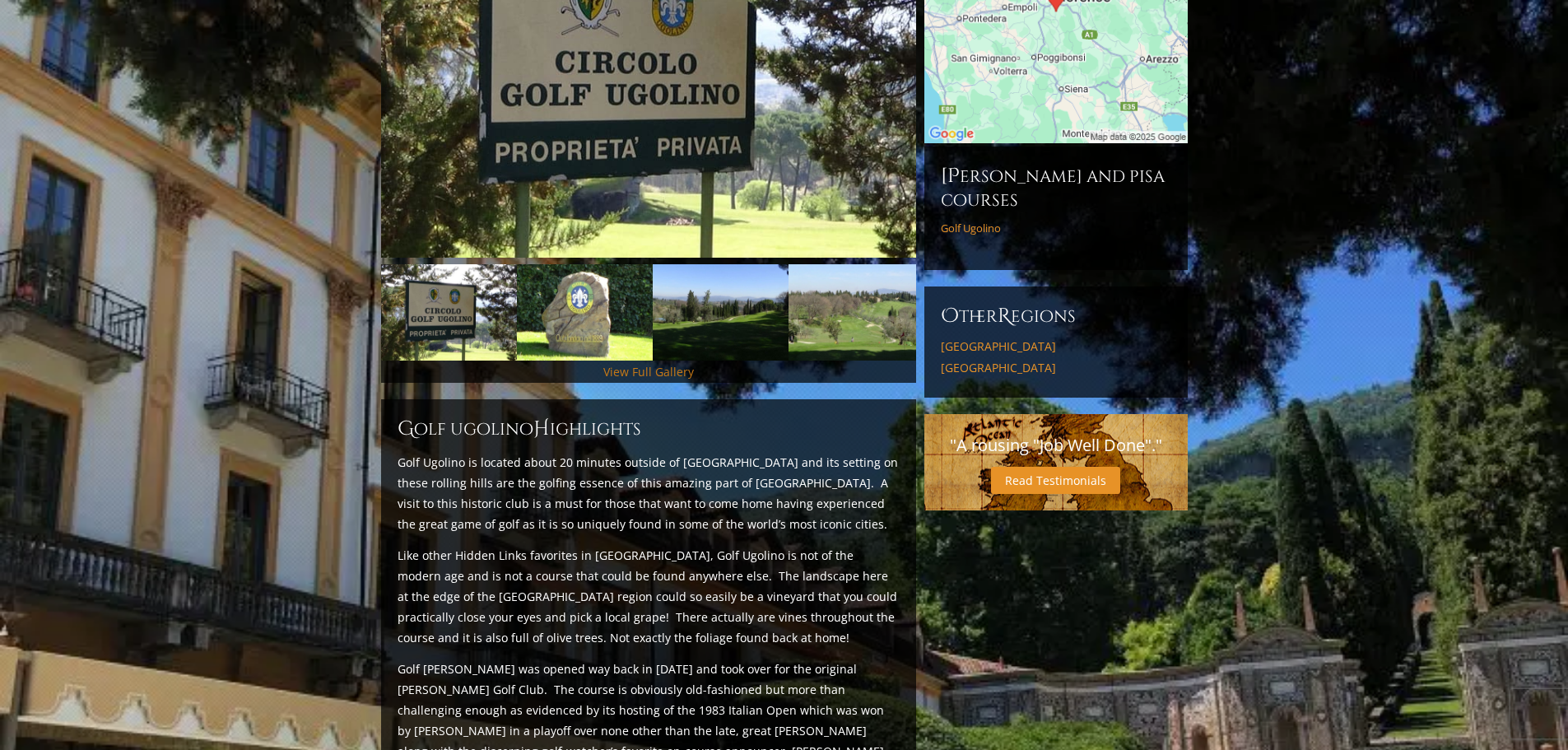
click at [656, 364] on link "View Full Gallery" at bounding box center [649, 372] width 91 height 16
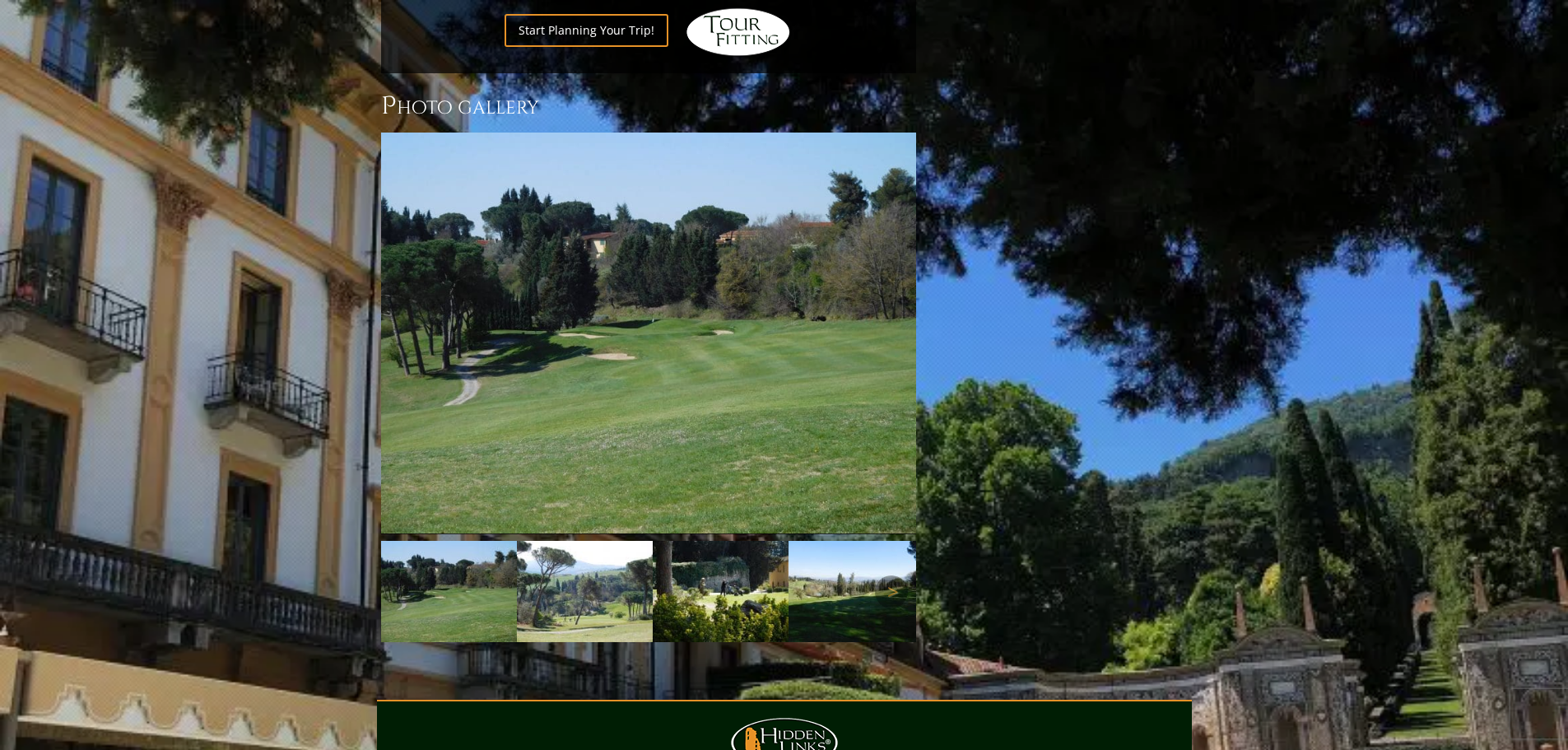
scroll to position [1316, 0]
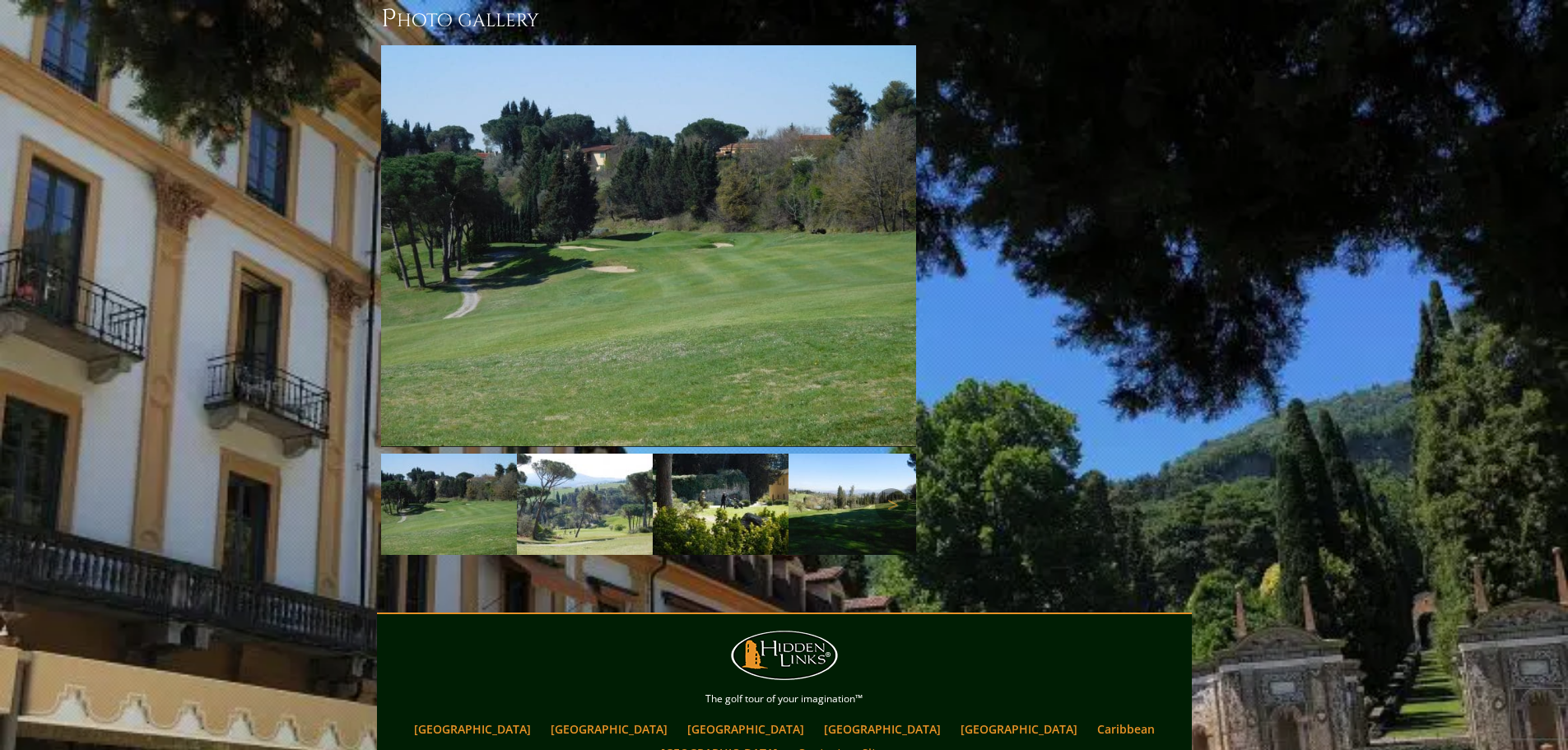
click at [582, 453] on img at bounding box center [585, 505] width 135 height 102
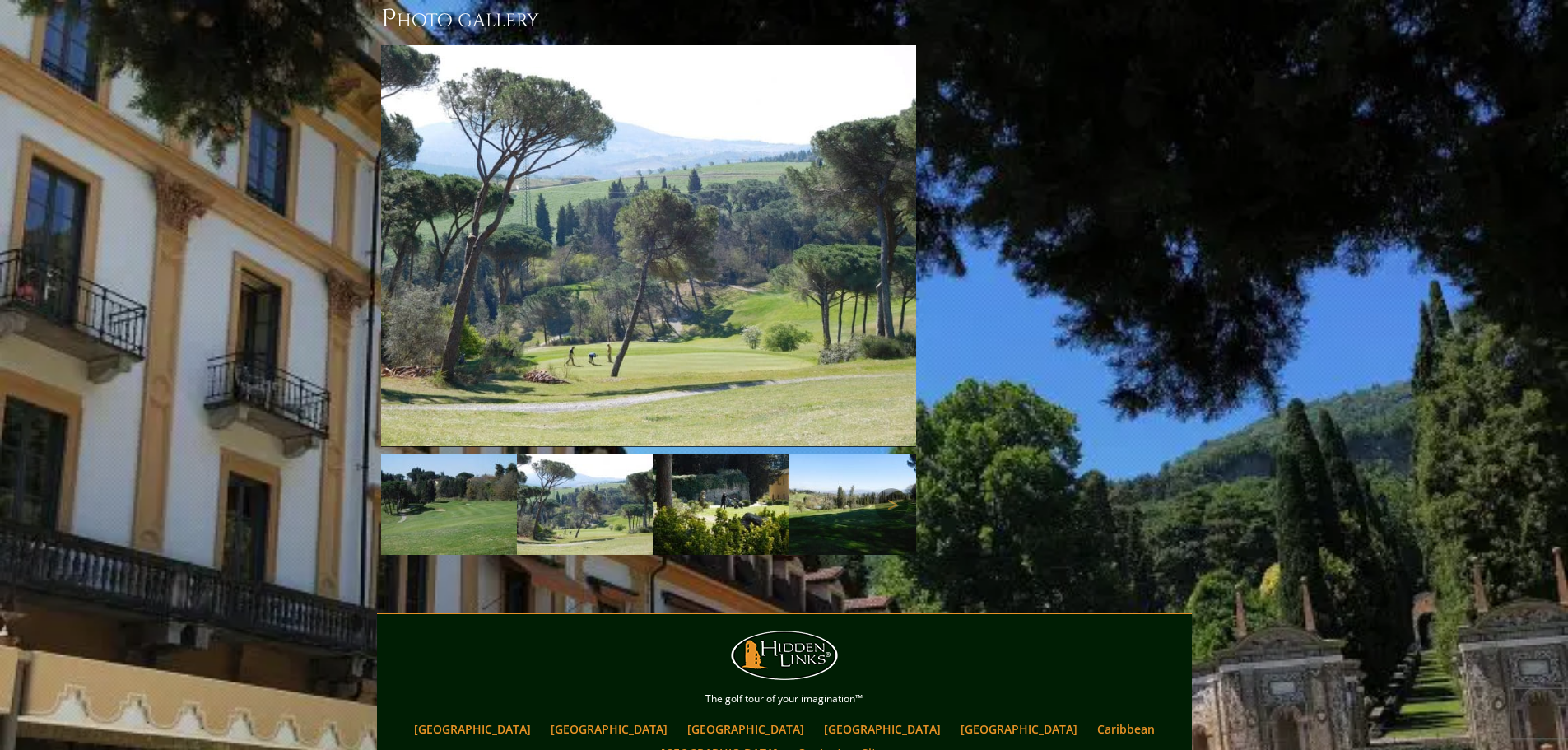
click at [703, 453] on img at bounding box center [721, 505] width 135 height 102
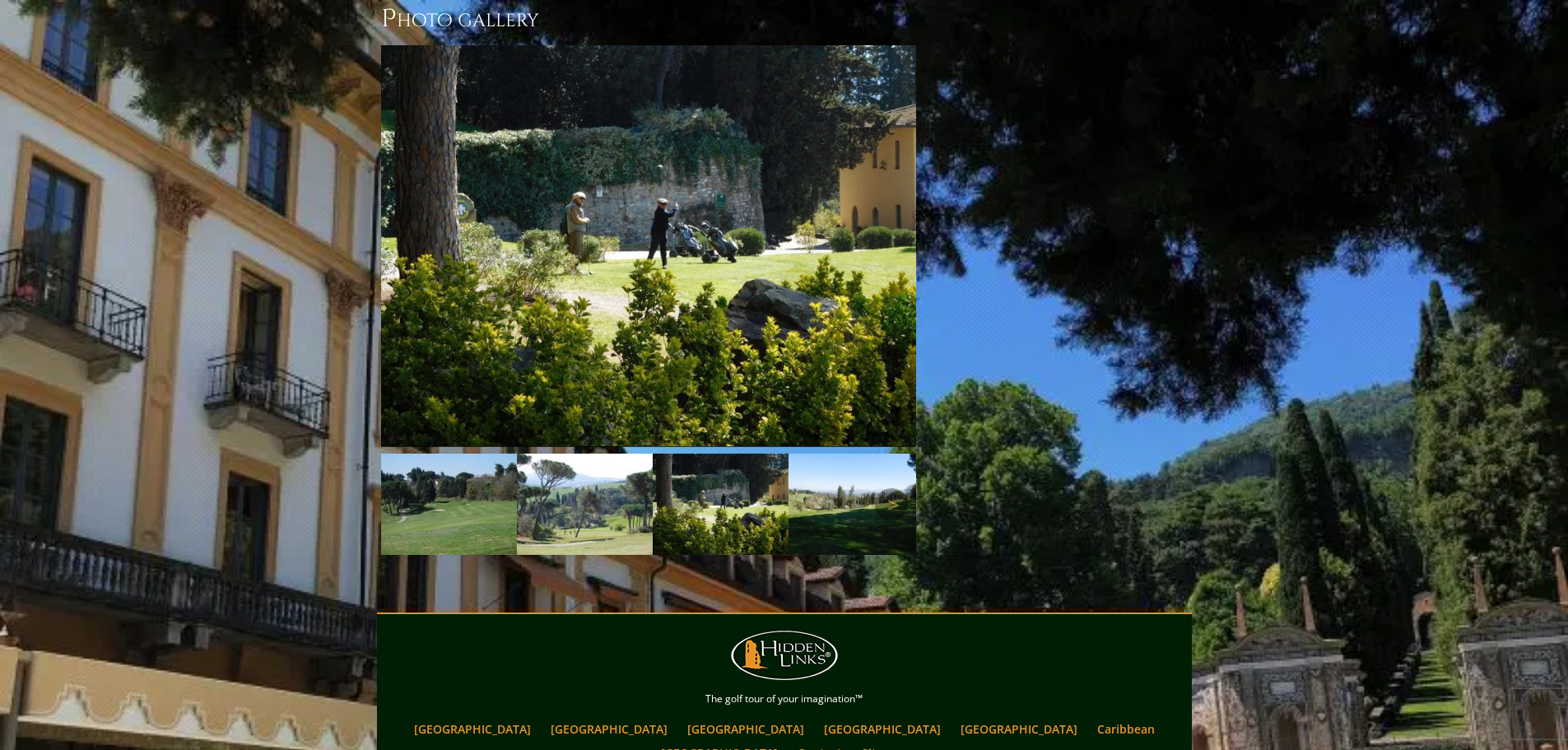
click at [854, 453] on img at bounding box center [856, 505] width 135 height 102
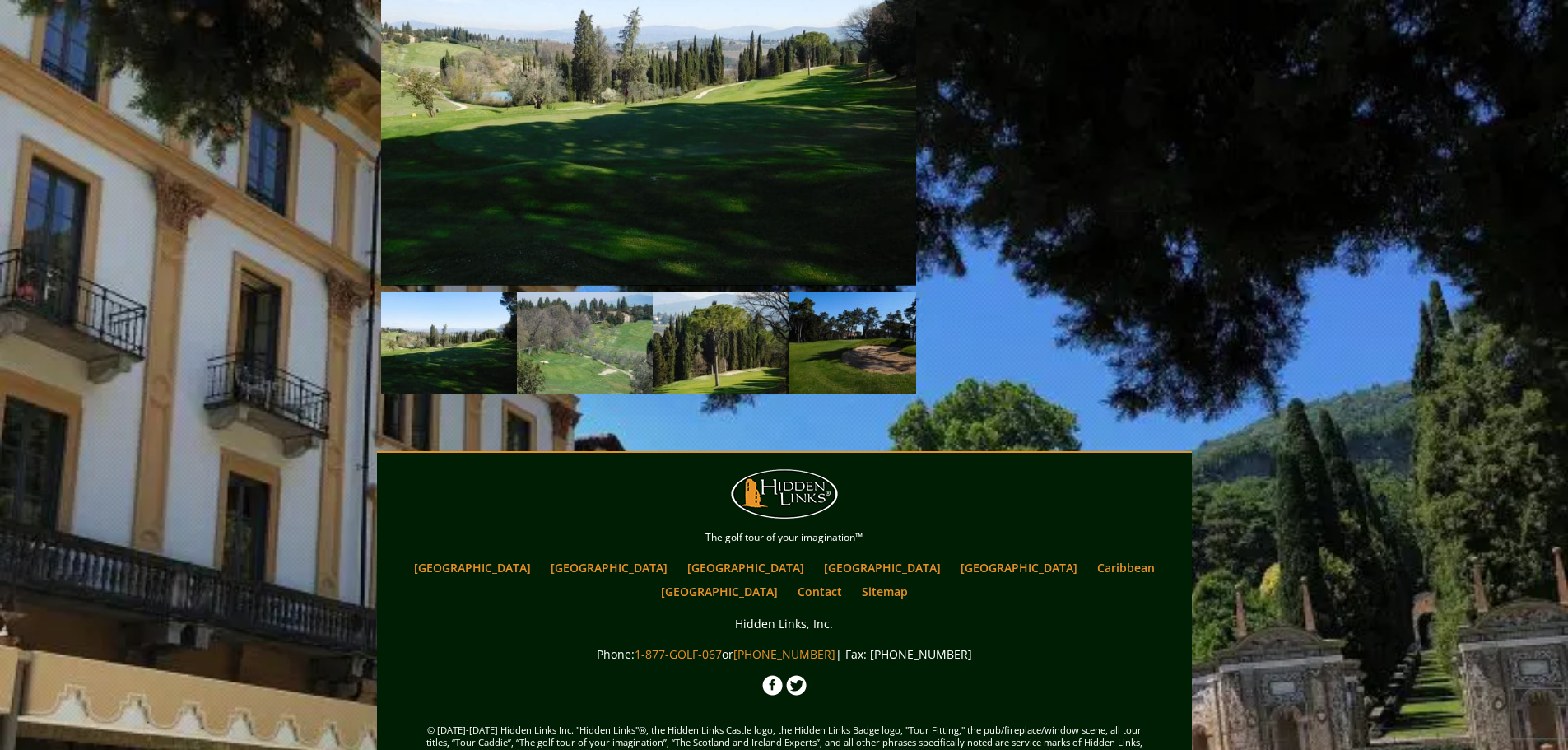
scroll to position [1485, 0]
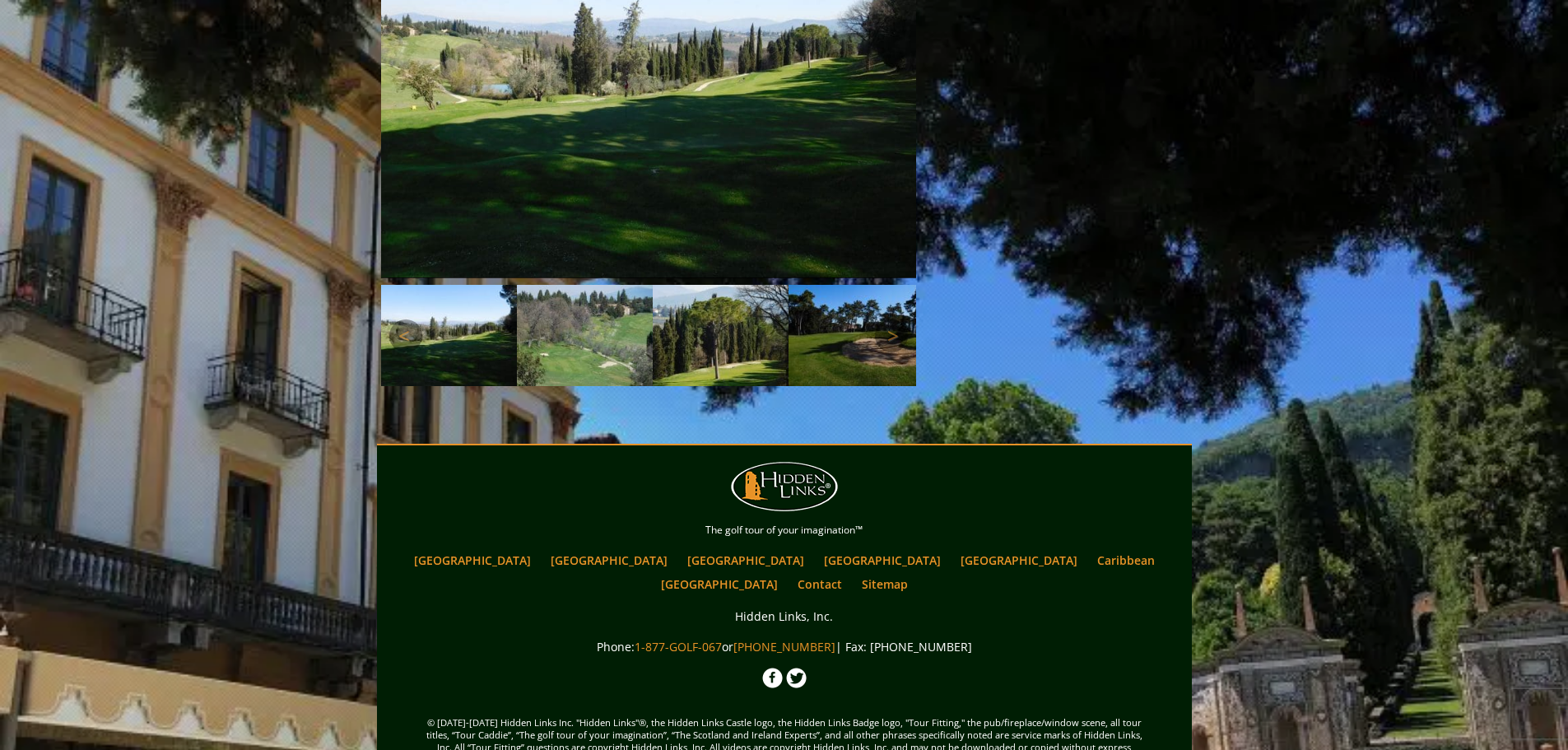
drag, startPoint x: 724, startPoint y: 310, endPoint x: 778, endPoint y: 306, distance: 54.1
click at [724, 309] on img at bounding box center [721, 336] width 135 height 102
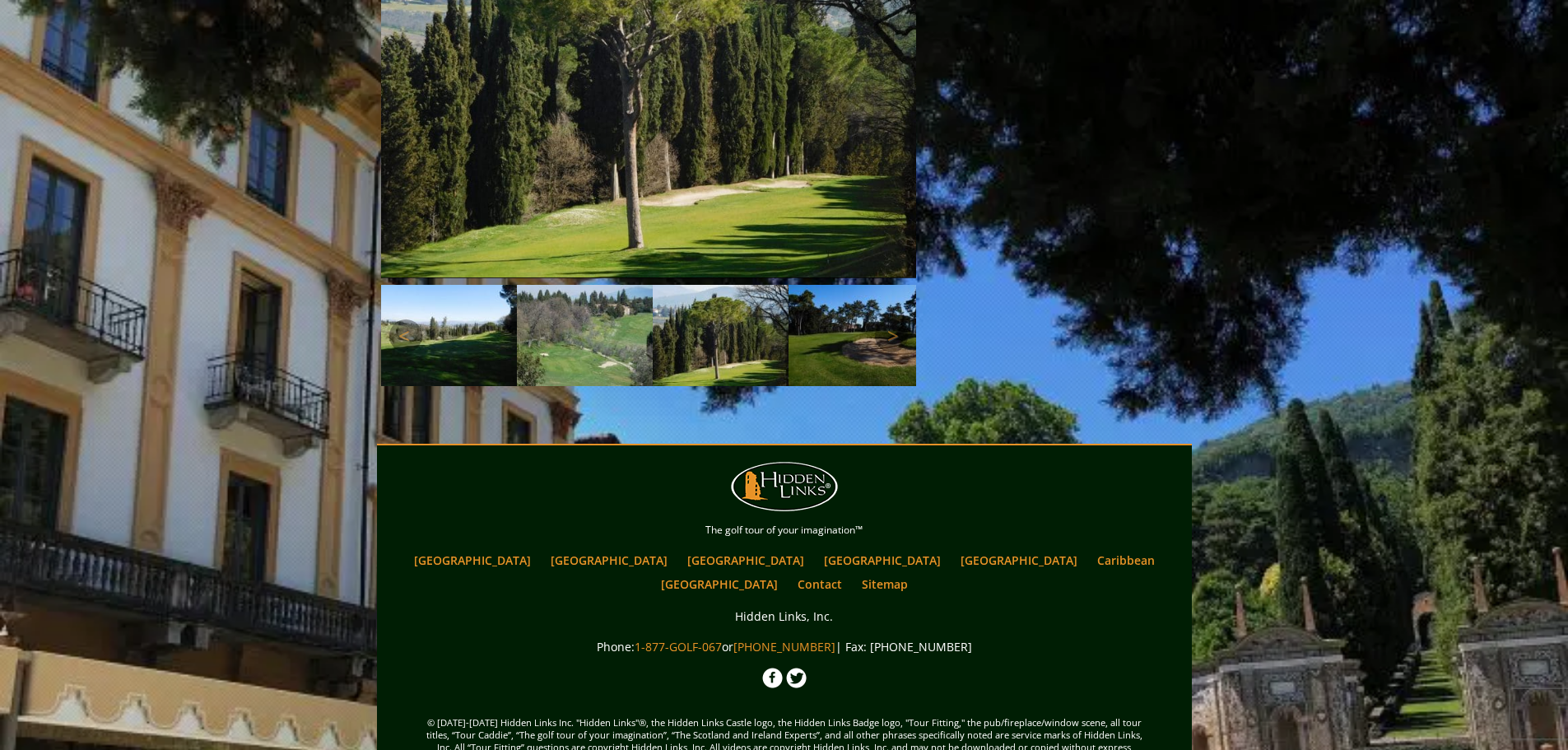
click at [855, 305] on img at bounding box center [856, 336] width 135 height 102
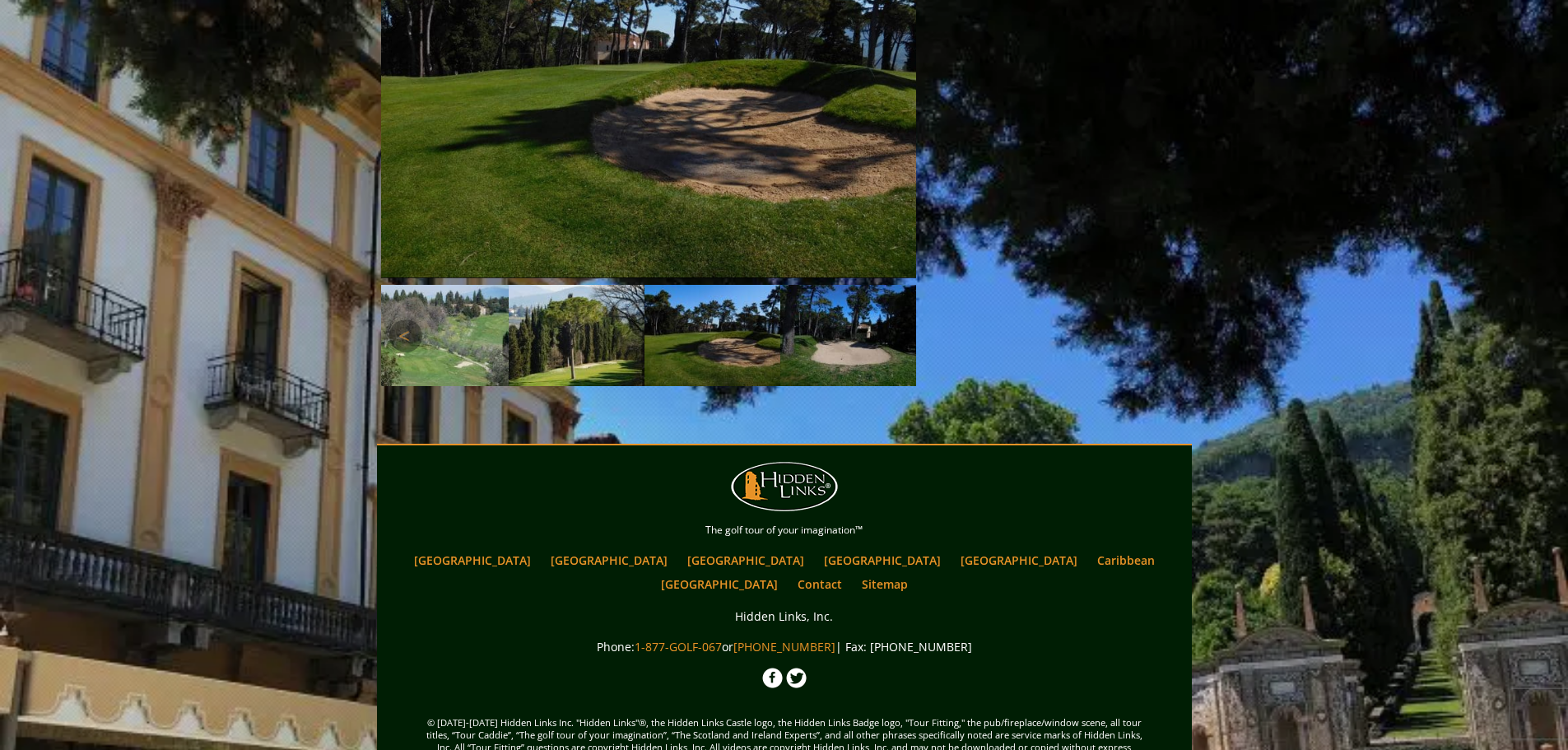
click at [498, 318] on img at bounding box center [441, 336] width 135 height 102
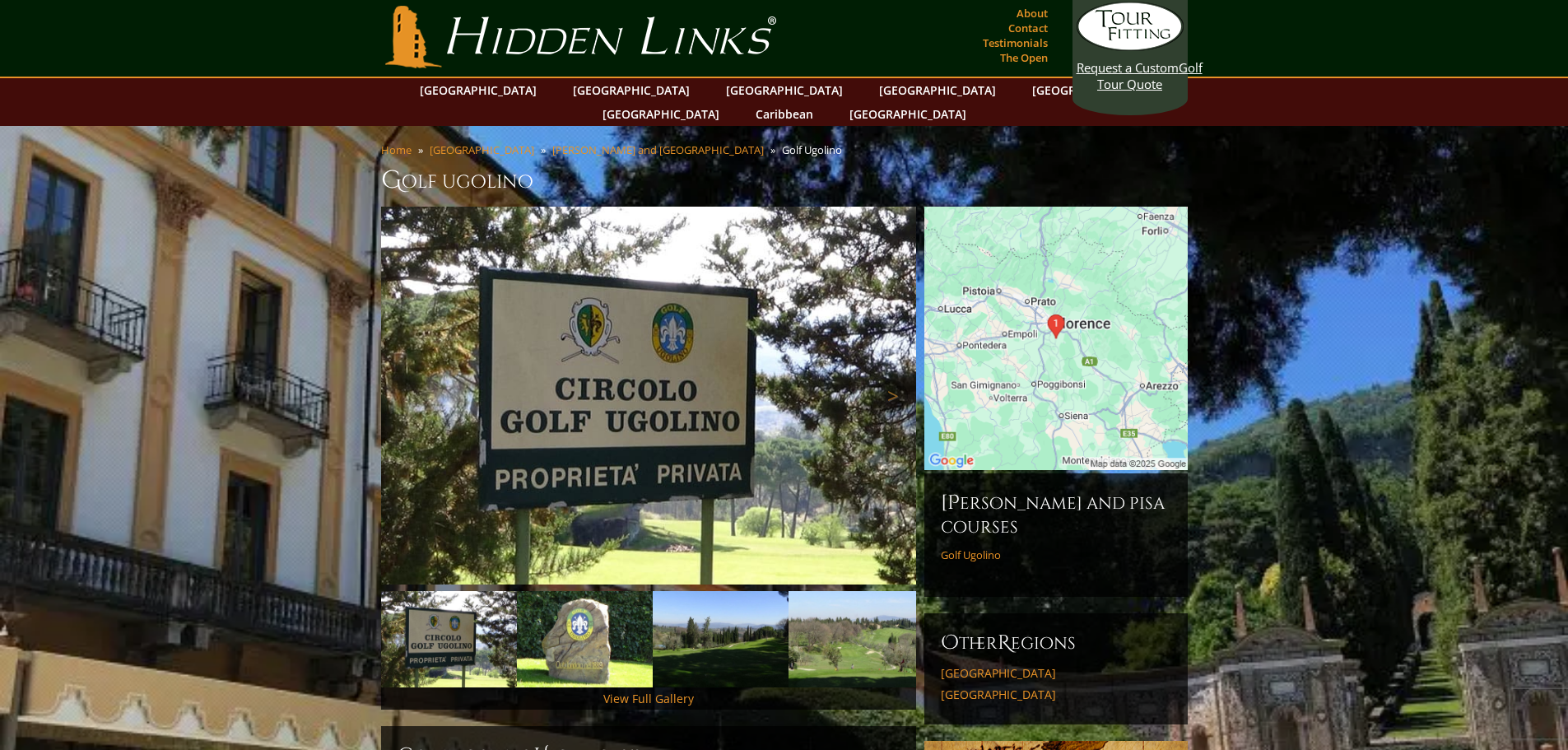
scroll to position [0, 0]
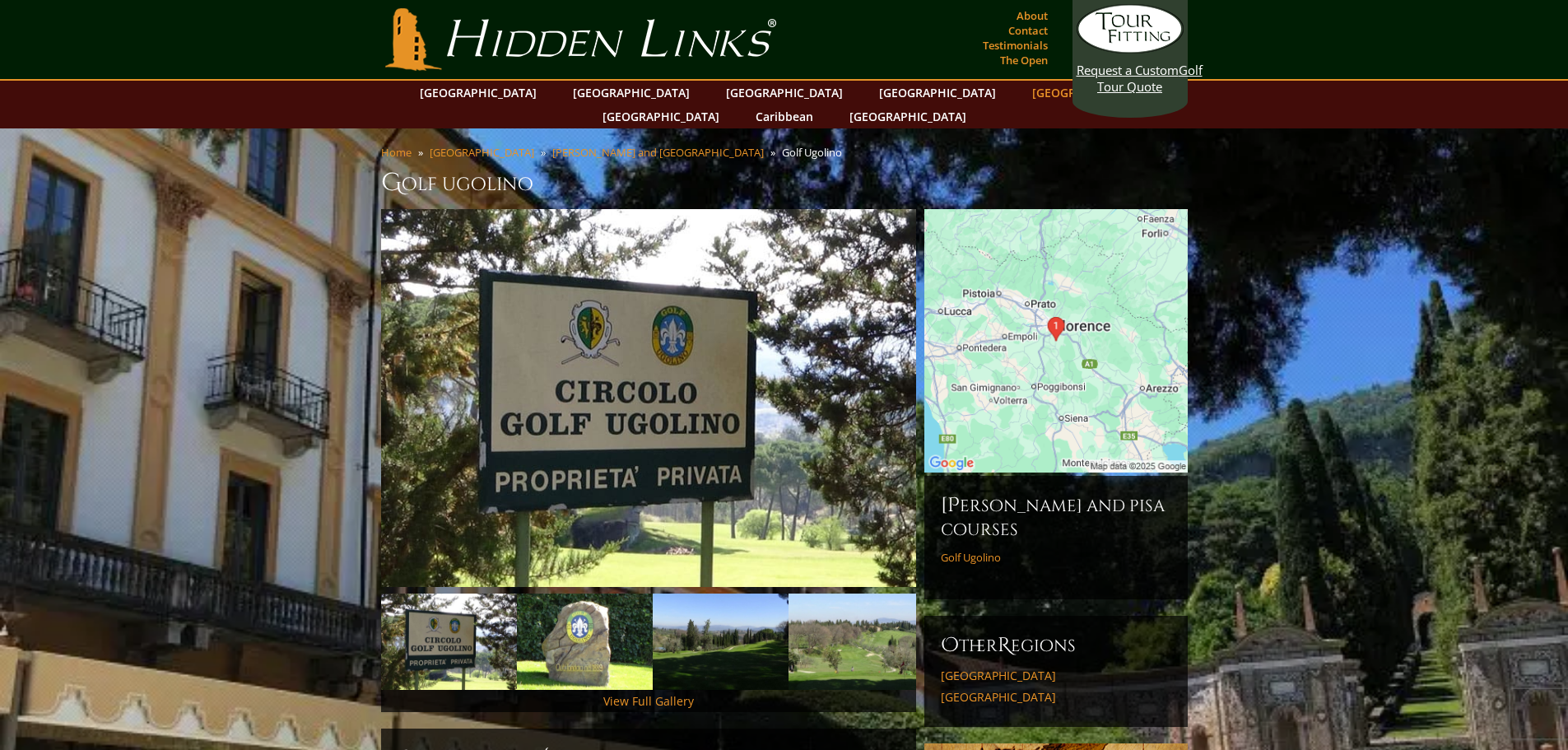
click at [1024, 88] on link "[GEOGRAPHIC_DATA]" at bounding box center [1091, 93] width 134 height 24
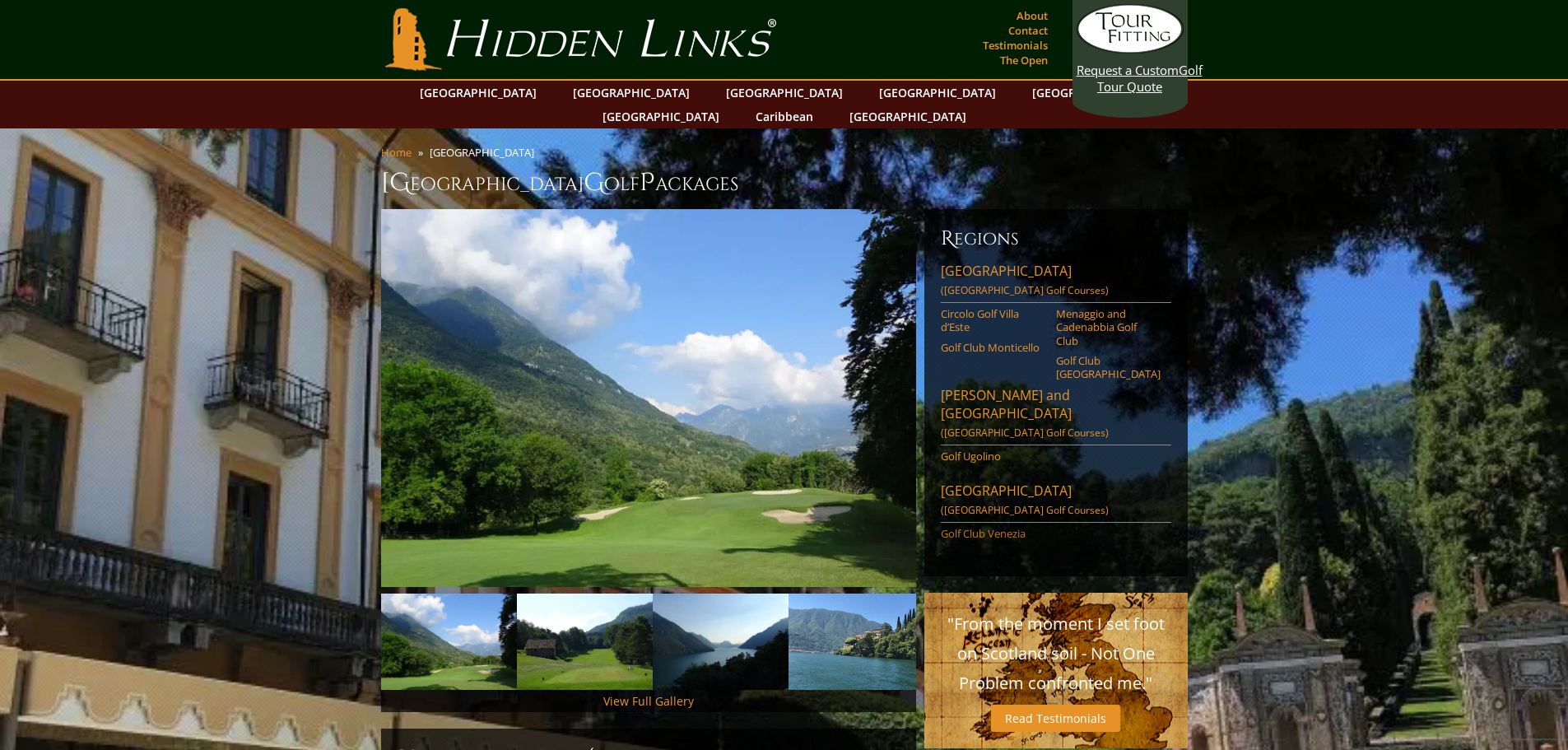
click at [993, 527] on link "Golf Club Venezia" at bounding box center [993, 534] width 105 height 13
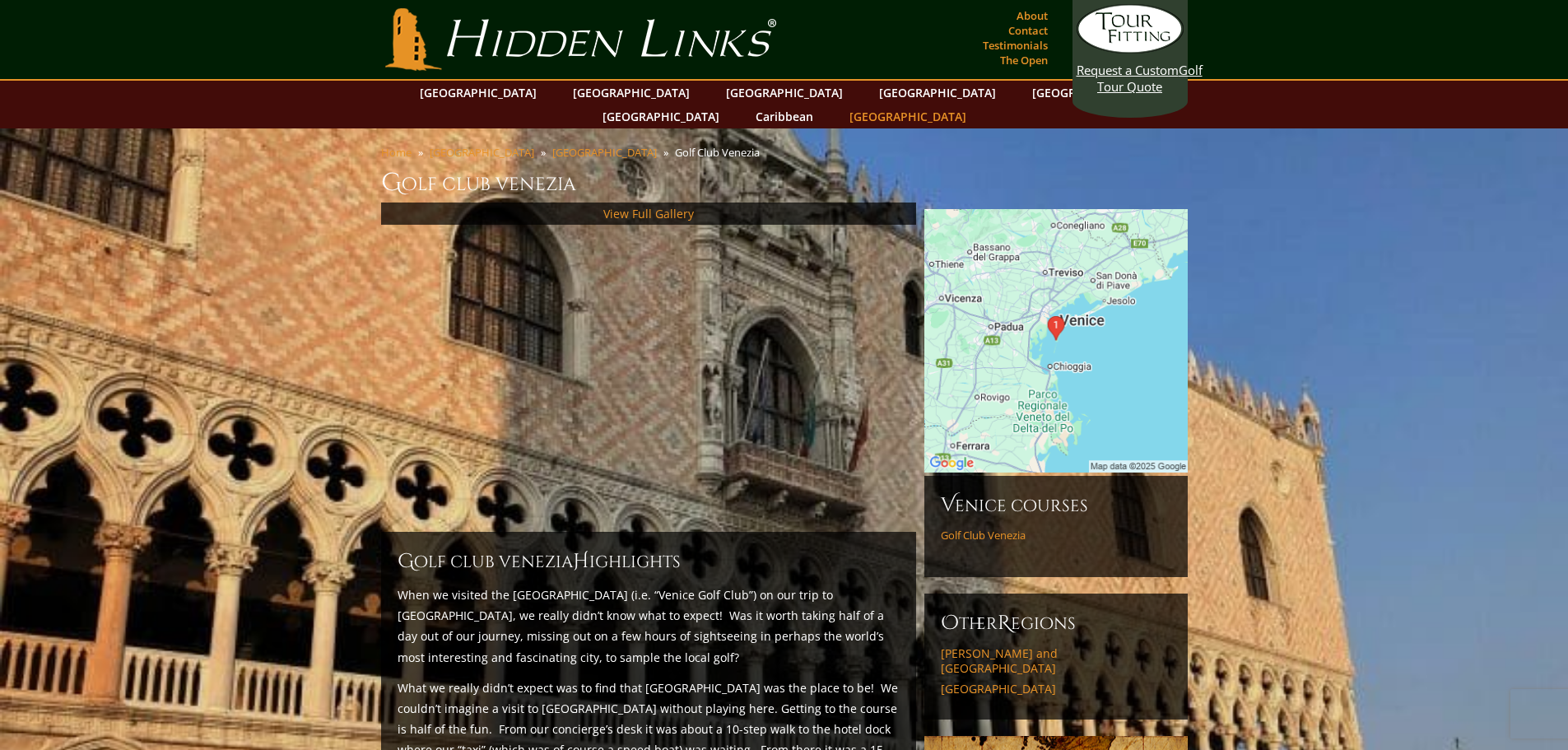
click at [974, 105] on link "[GEOGRAPHIC_DATA]" at bounding box center [908, 116] width 134 height 24
click at [822, 105] on link "Caribbean" at bounding box center [784, 116] width 74 height 24
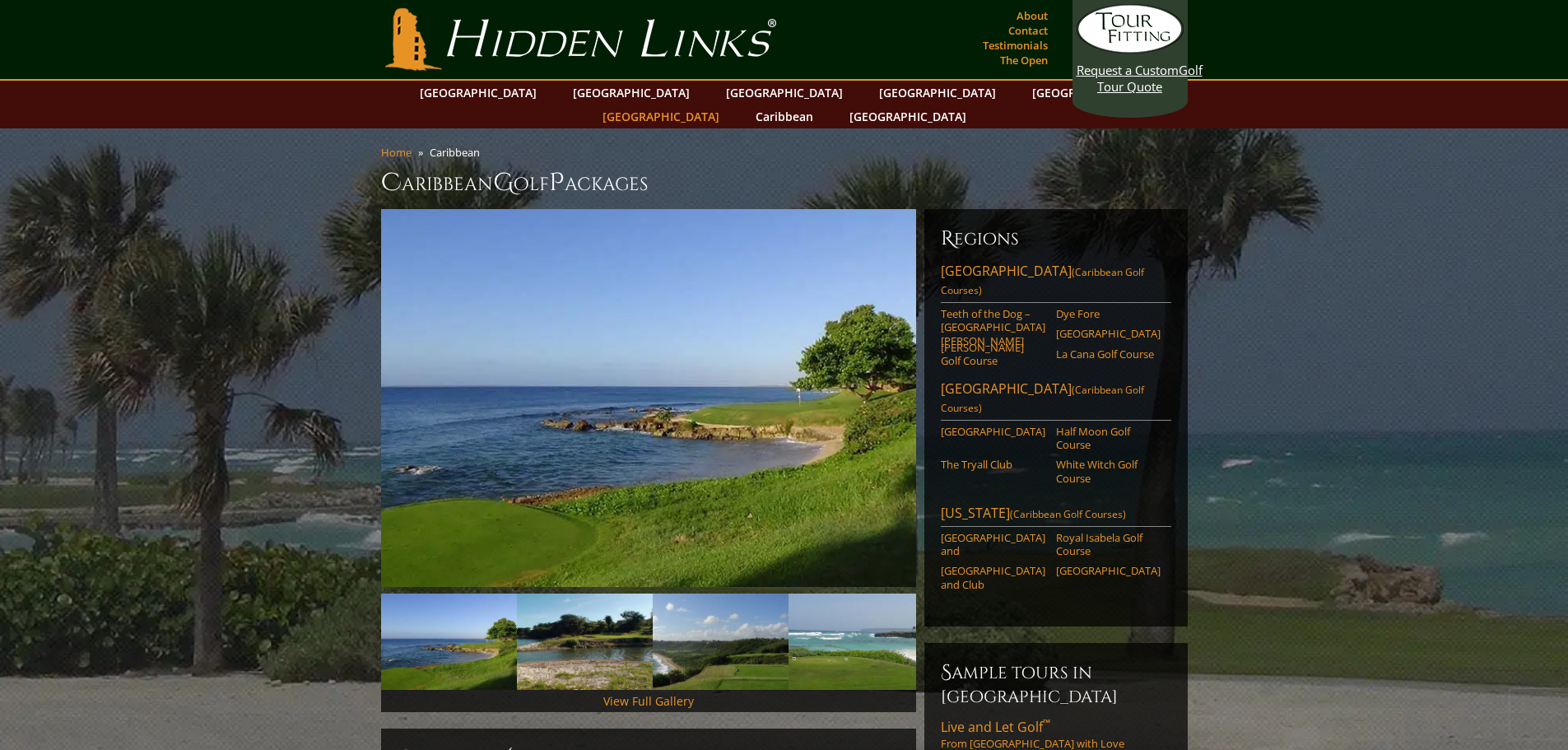
click at [727, 105] on link "[GEOGRAPHIC_DATA]" at bounding box center [661, 116] width 134 height 24
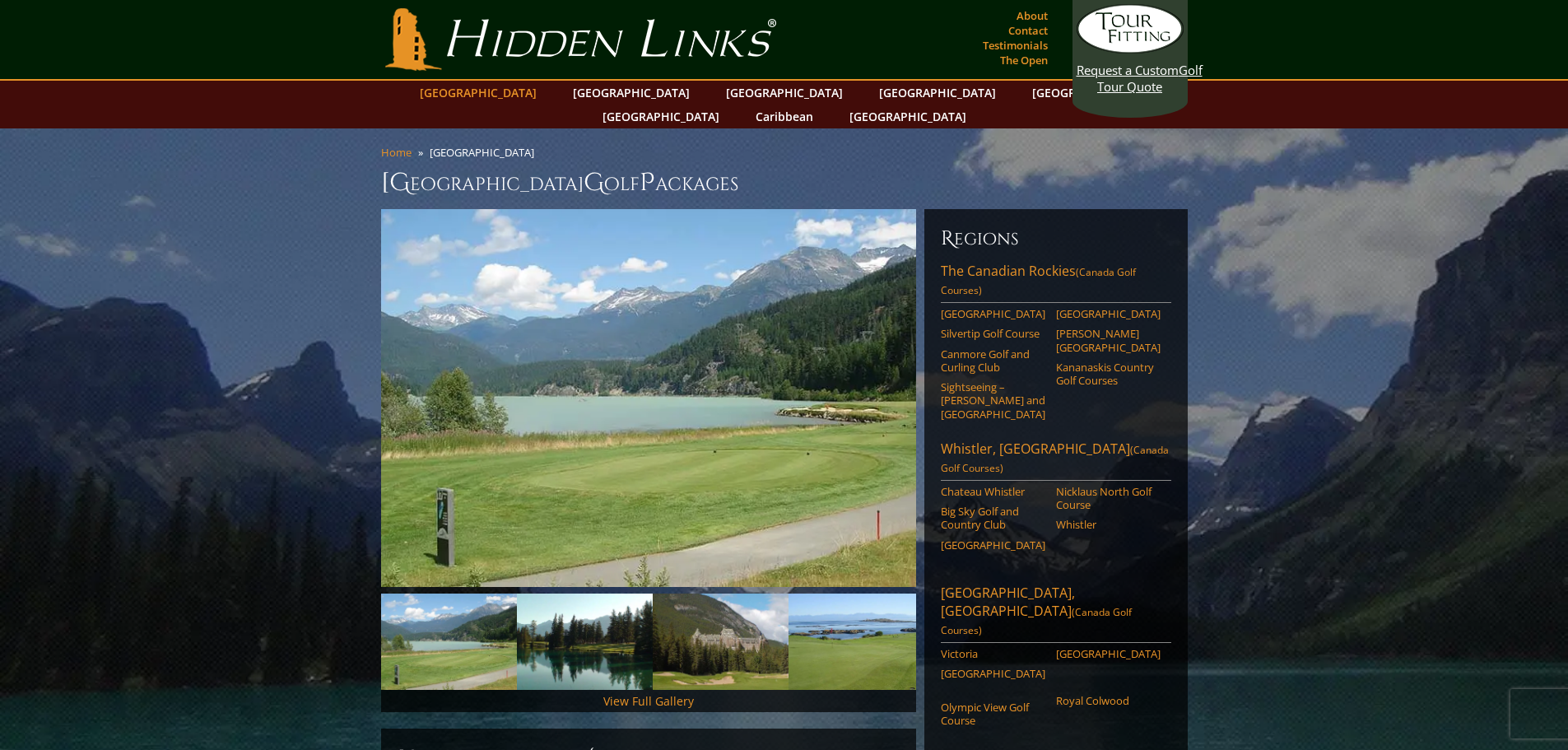
click at [523, 92] on link "[GEOGRAPHIC_DATA]" at bounding box center [478, 93] width 134 height 24
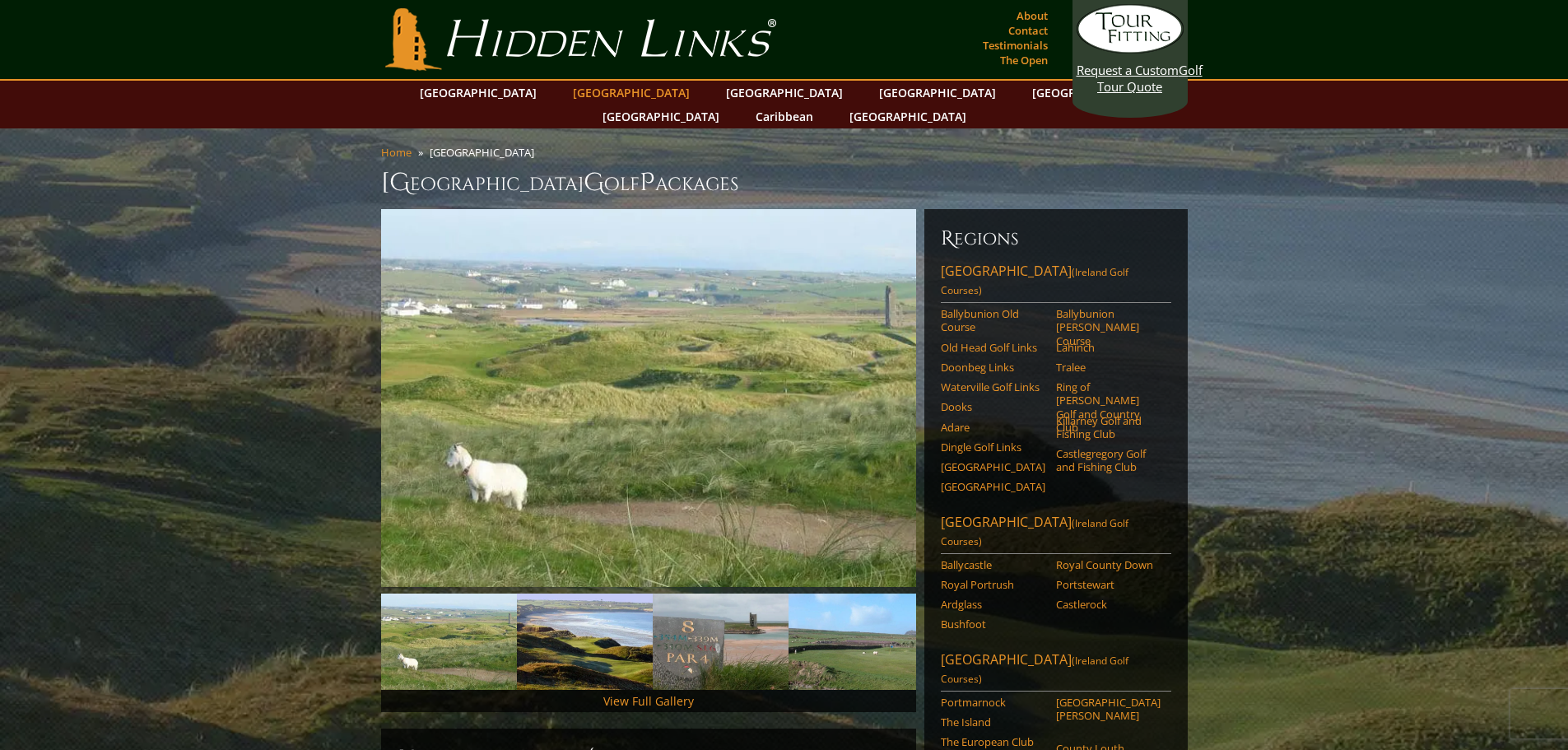
click at [613, 90] on link "[GEOGRAPHIC_DATA]" at bounding box center [632, 93] width 134 height 24
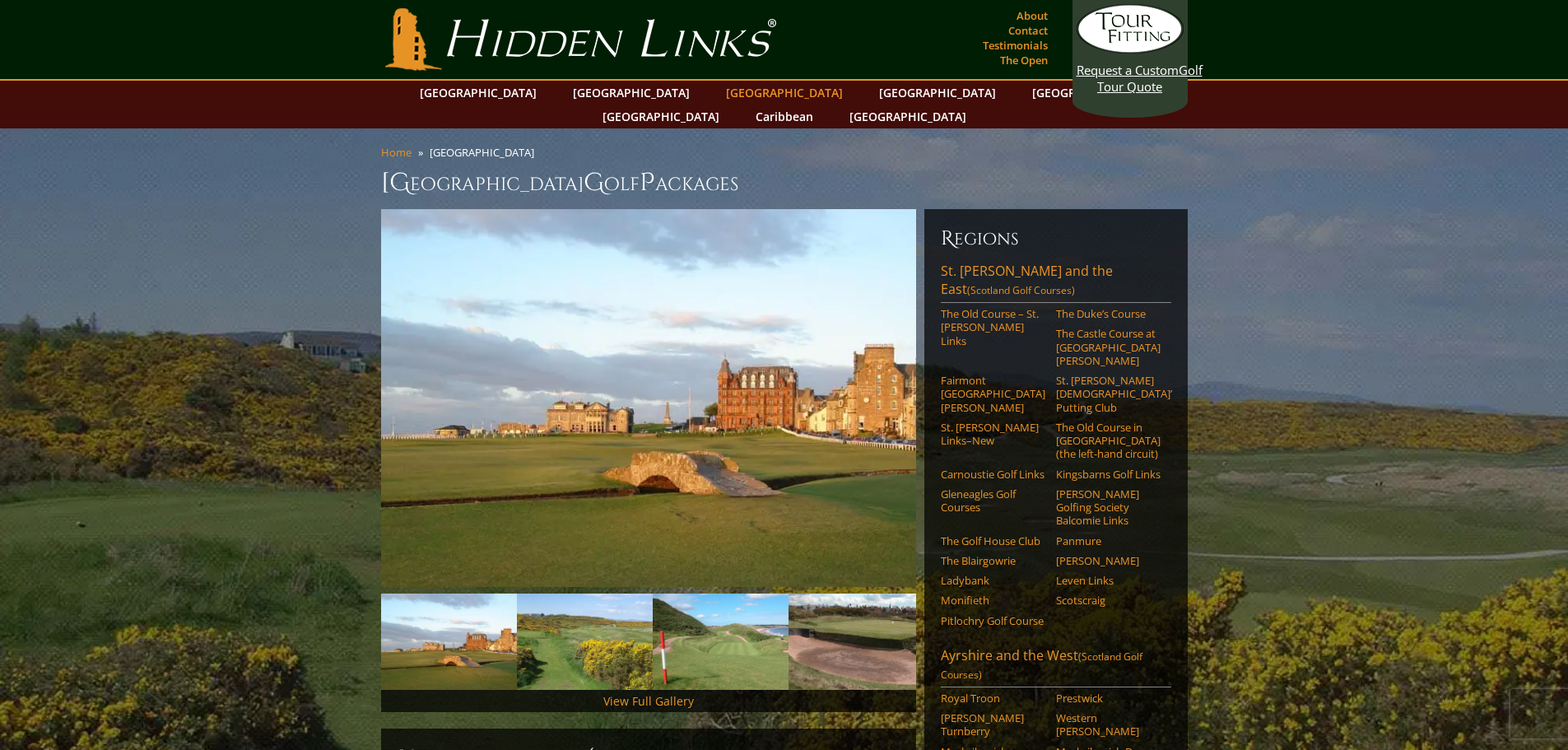
click at [718, 95] on link "[GEOGRAPHIC_DATA]" at bounding box center [784, 93] width 134 height 24
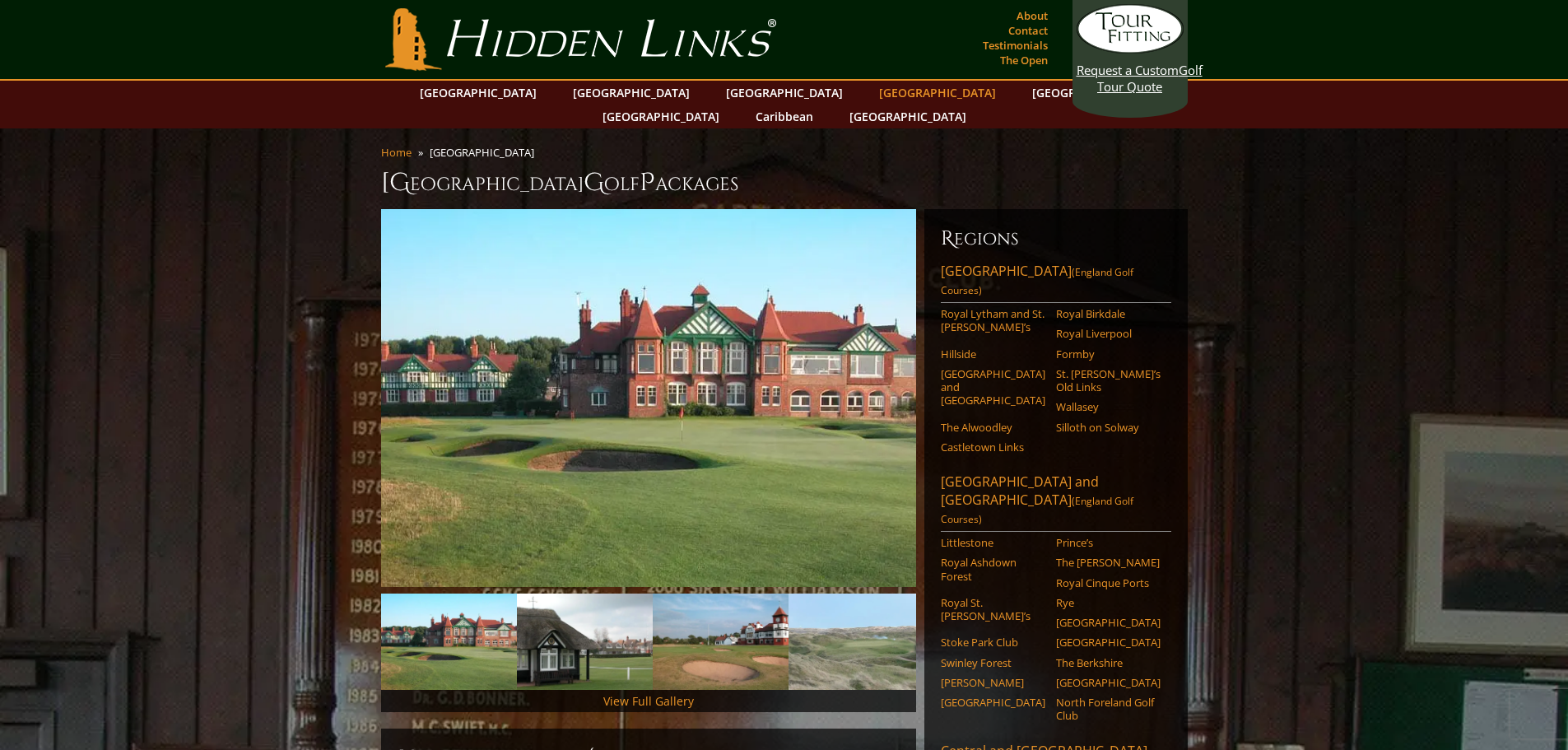
click at [871, 87] on link "[GEOGRAPHIC_DATA]" at bounding box center [938, 93] width 134 height 24
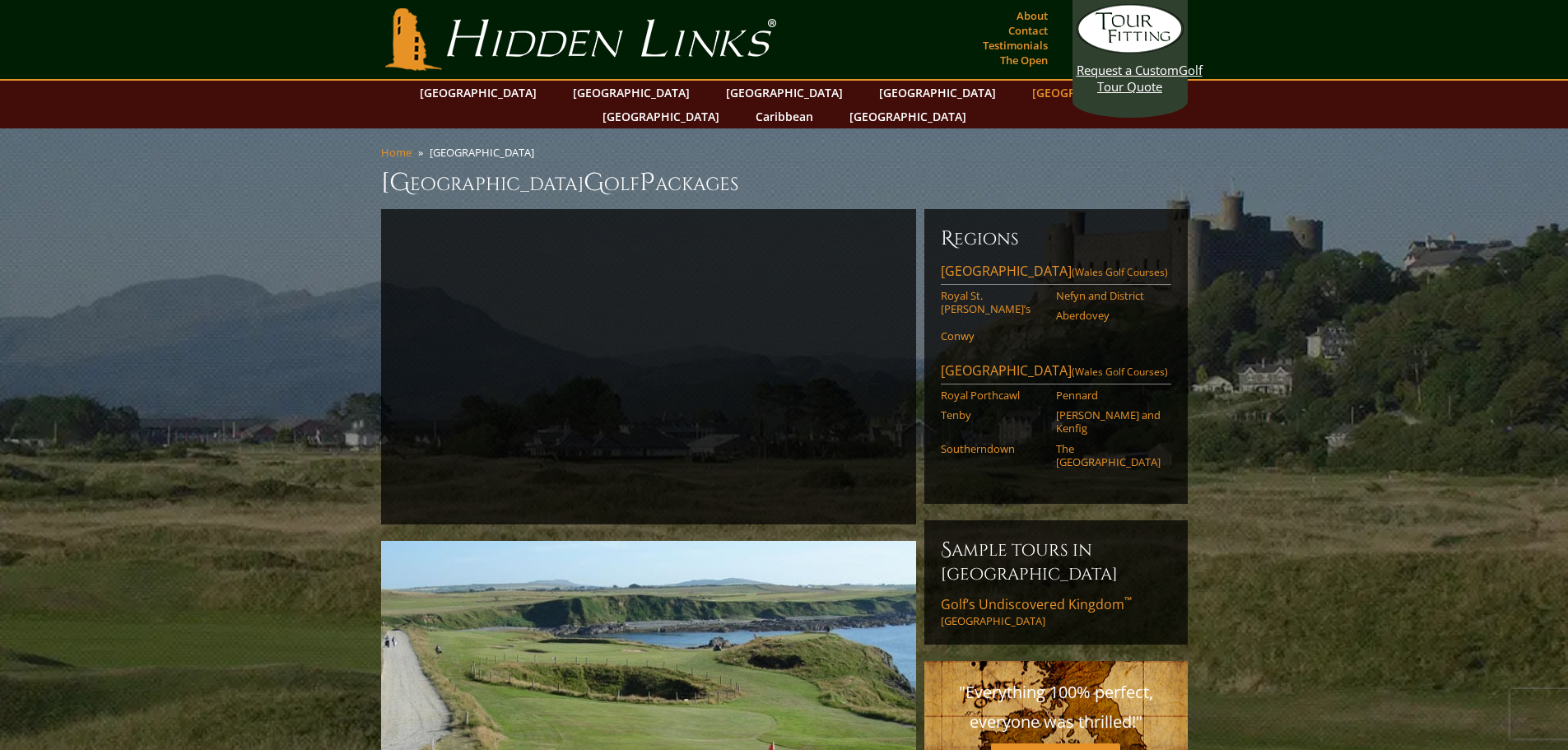
click at [1024, 97] on link "[GEOGRAPHIC_DATA]" at bounding box center [1091, 93] width 134 height 24
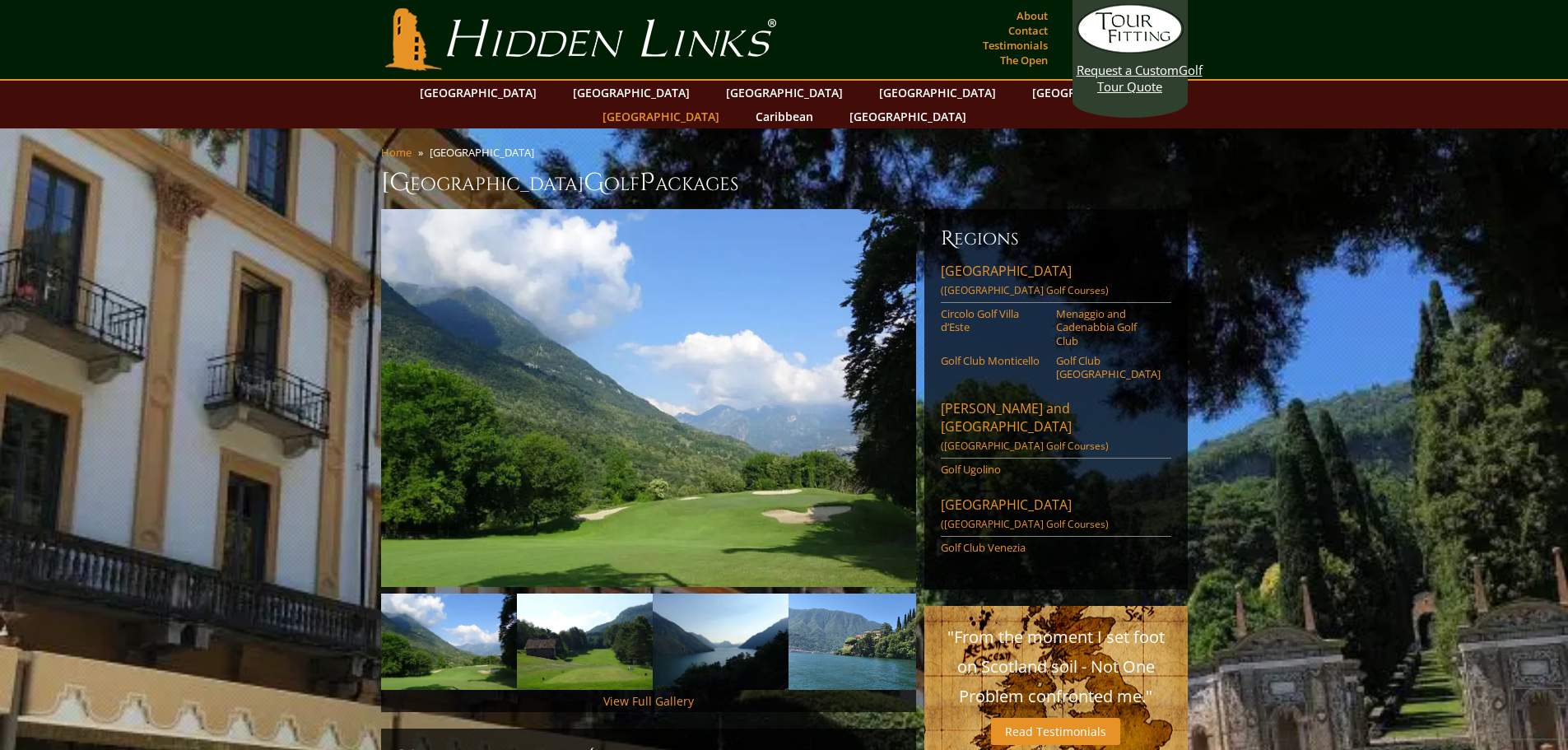
click at [727, 105] on link "[GEOGRAPHIC_DATA]" at bounding box center [661, 116] width 134 height 24
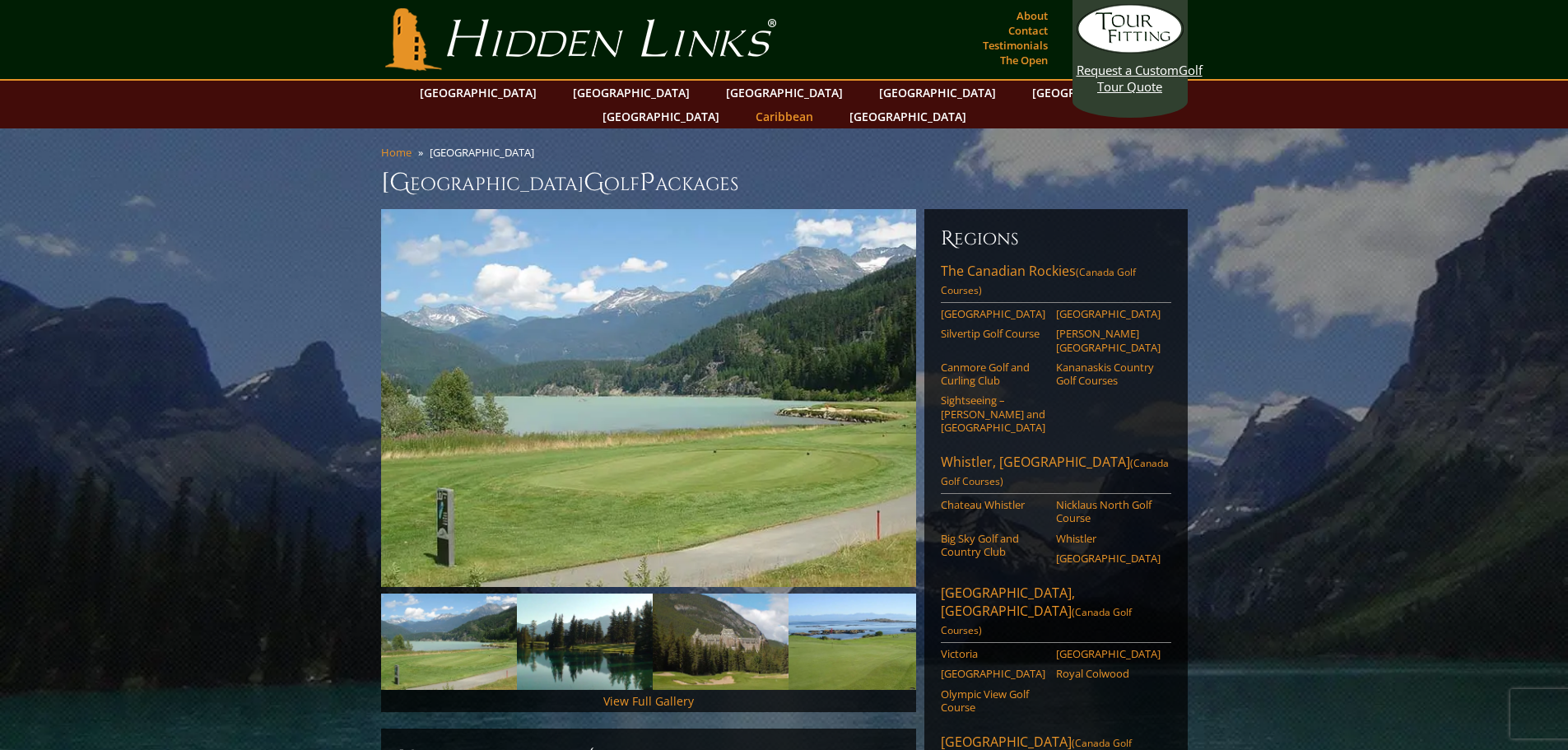
click at [822, 105] on link "Caribbean" at bounding box center [784, 116] width 74 height 24
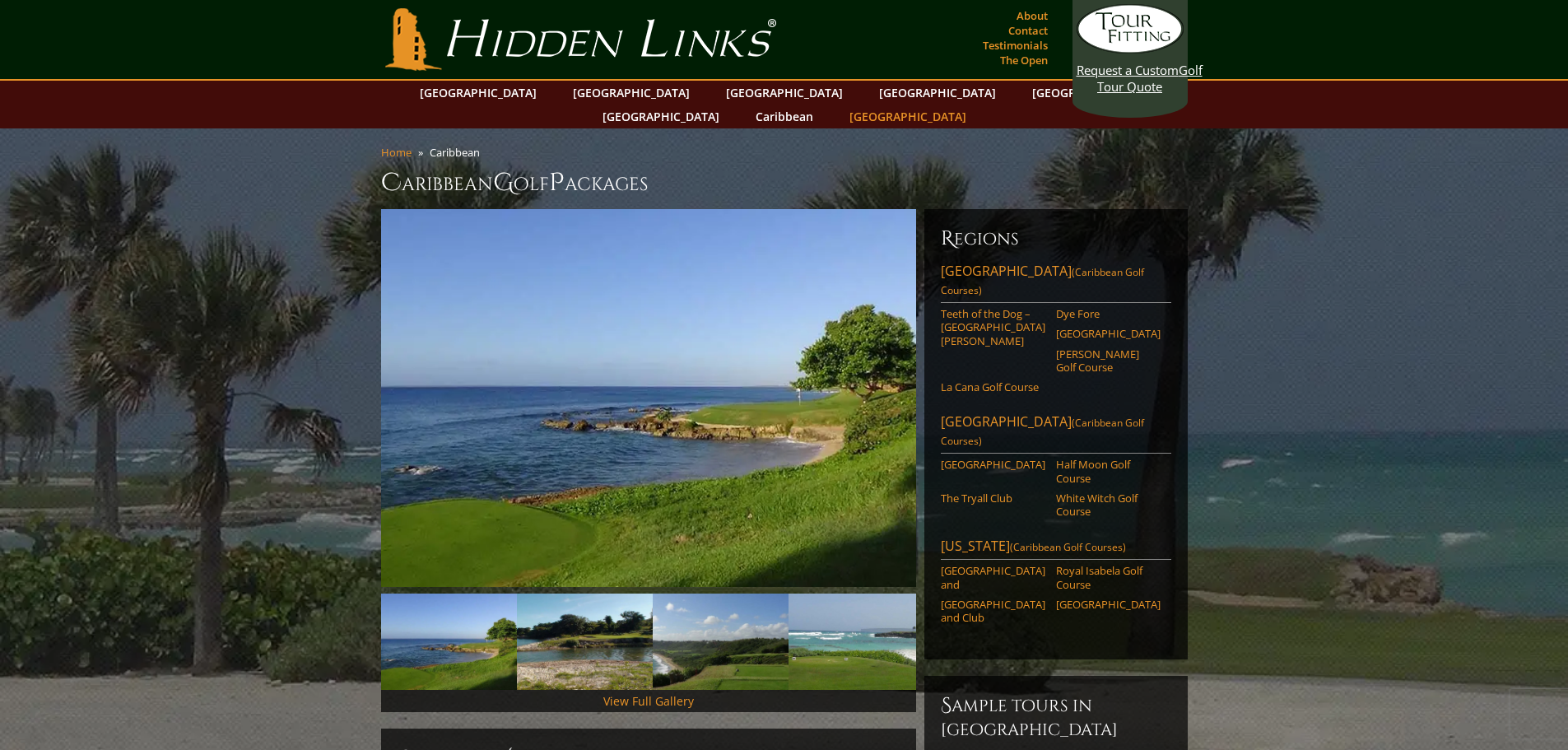
click at [974, 105] on link "[GEOGRAPHIC_DATA]" at bounding box center [908, 116] width 134 height 24
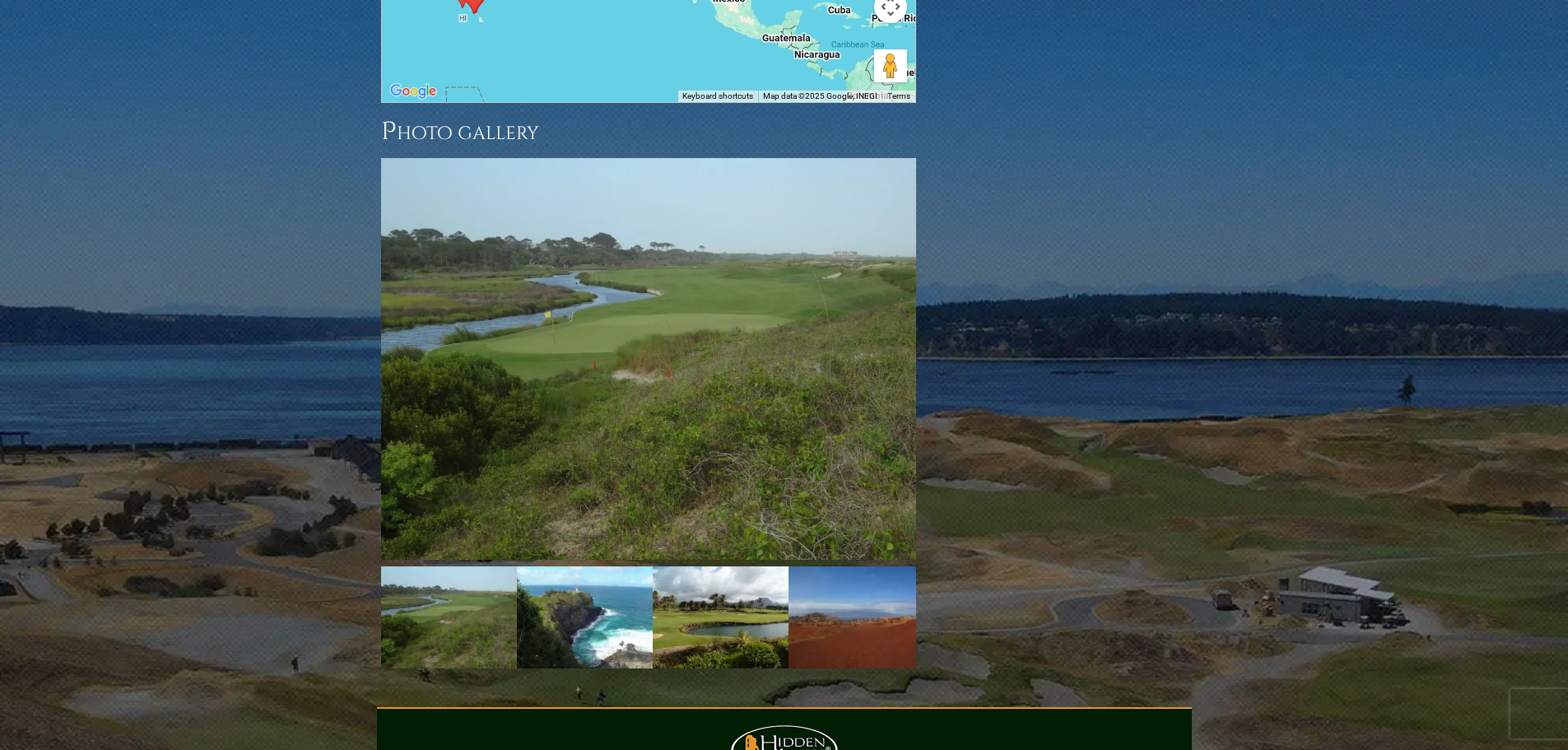
scroll to position [1445, 0]
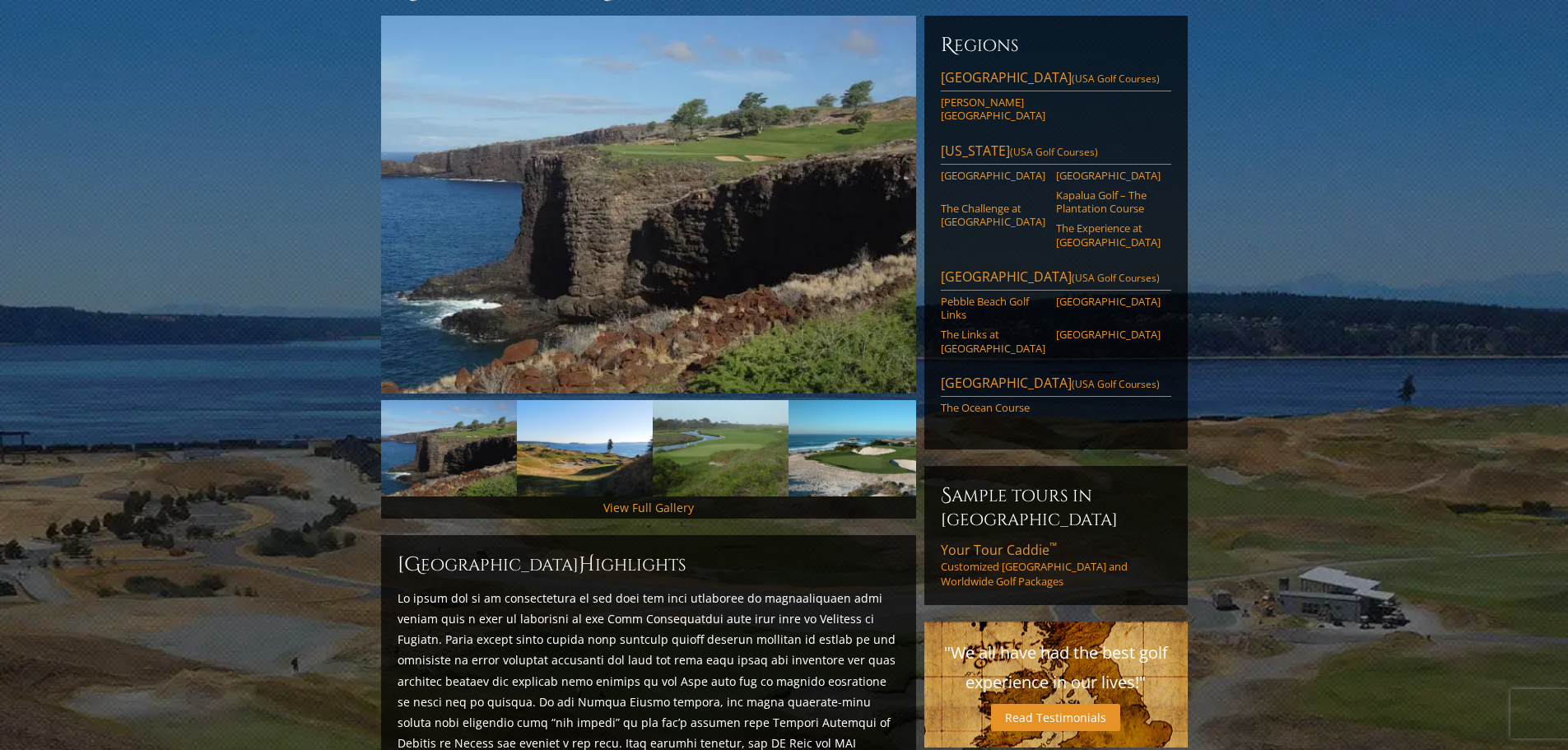
scroll to position [0, 0]
